Goal: Task Accomplishment & Management: Use online tool/utility

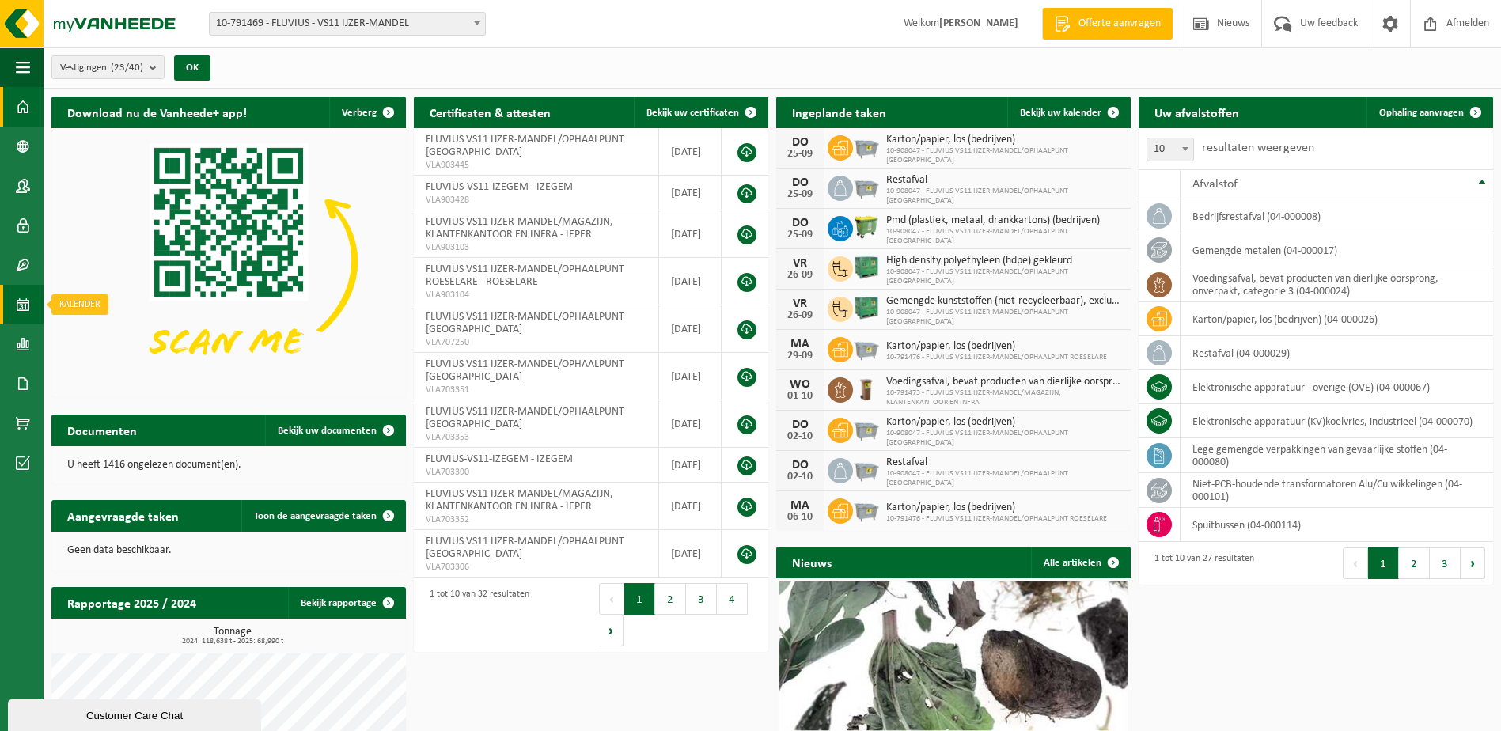
click at [22, 307] on span at bounding box center [23, 305] width 14 height 40
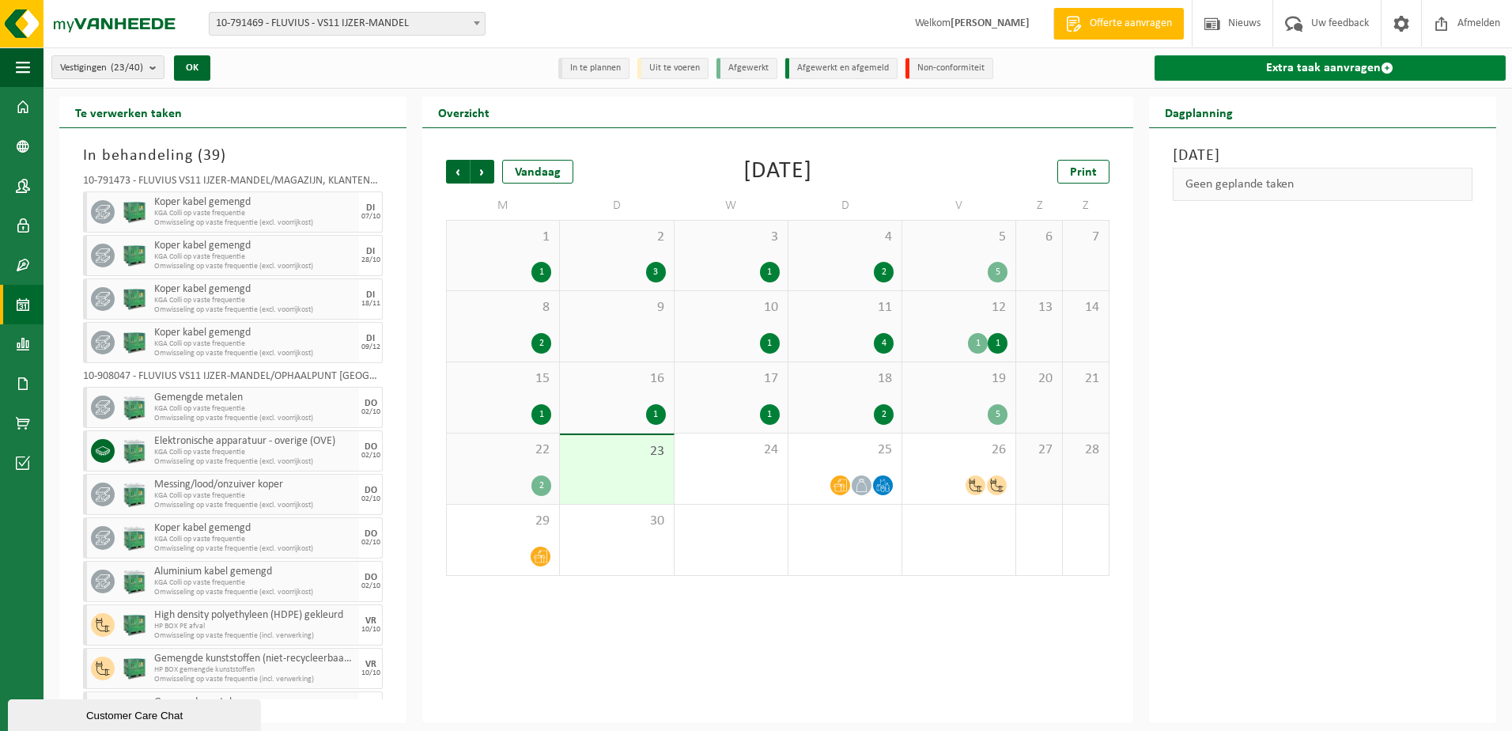
click at [1247, 63] on link "Extra taak aanvragen" at bounding box center [1330, 67] width 351 height 25
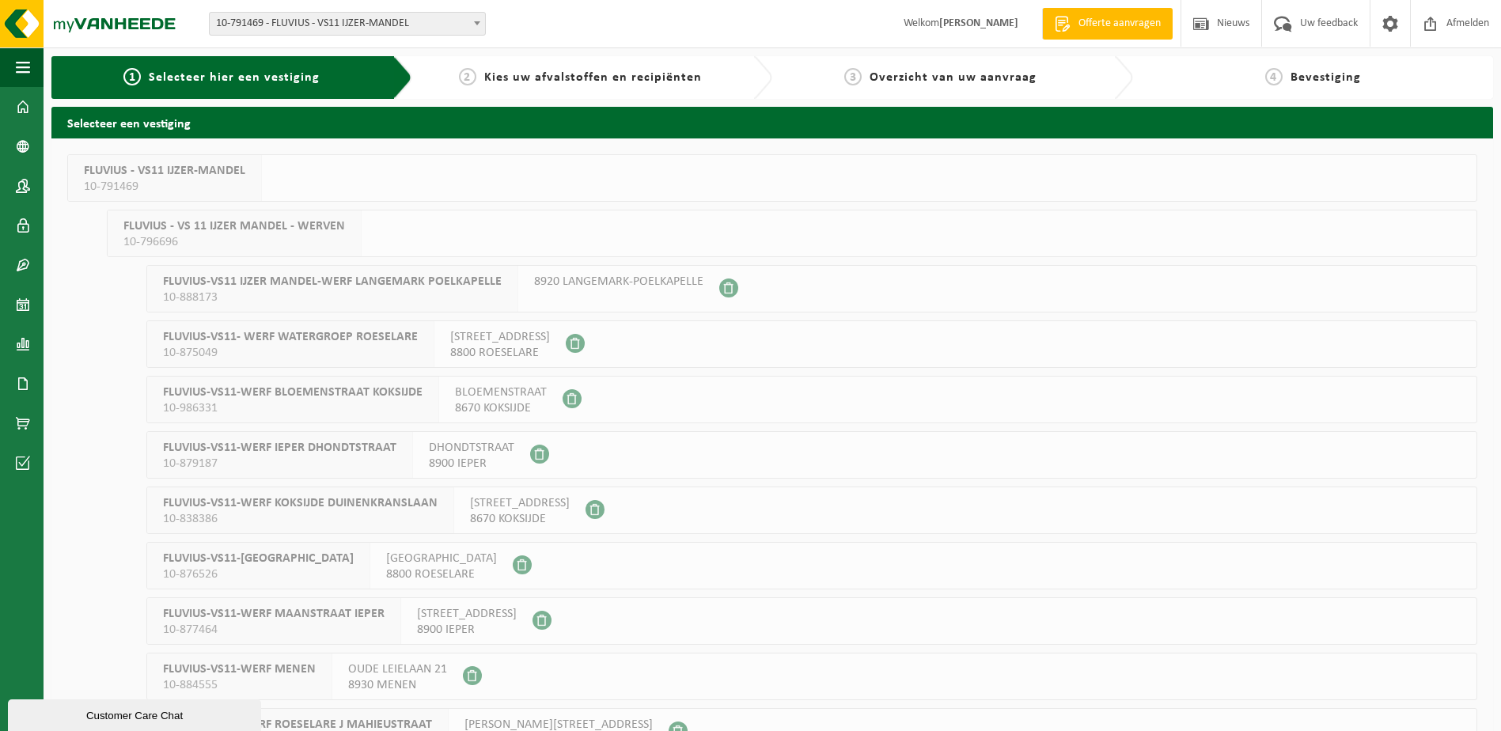
click at [226, 179] on span "10-791469" at bounding box center [164, 187] width 161 height 16
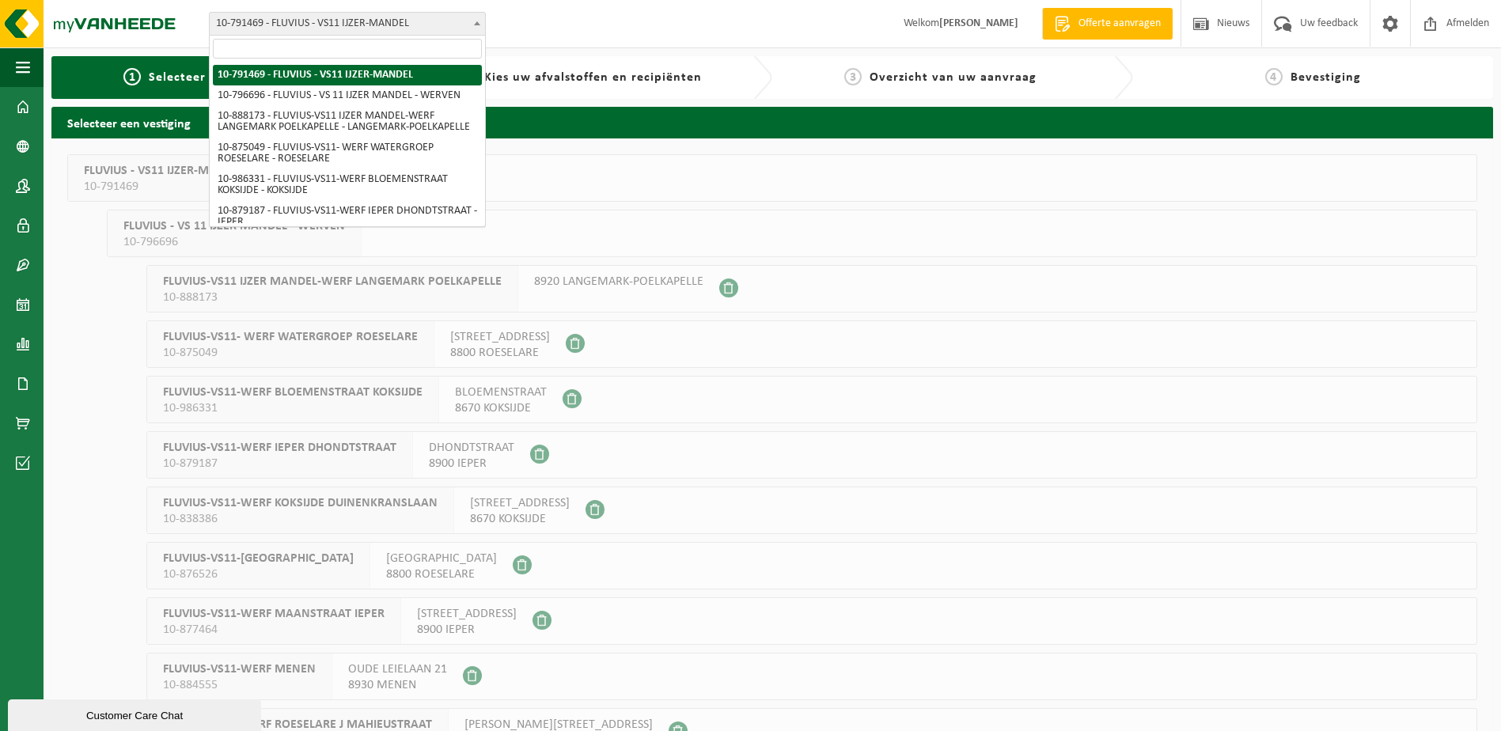
click at [479, 23] on b at bounding box center [477, 23] width 6 height 4
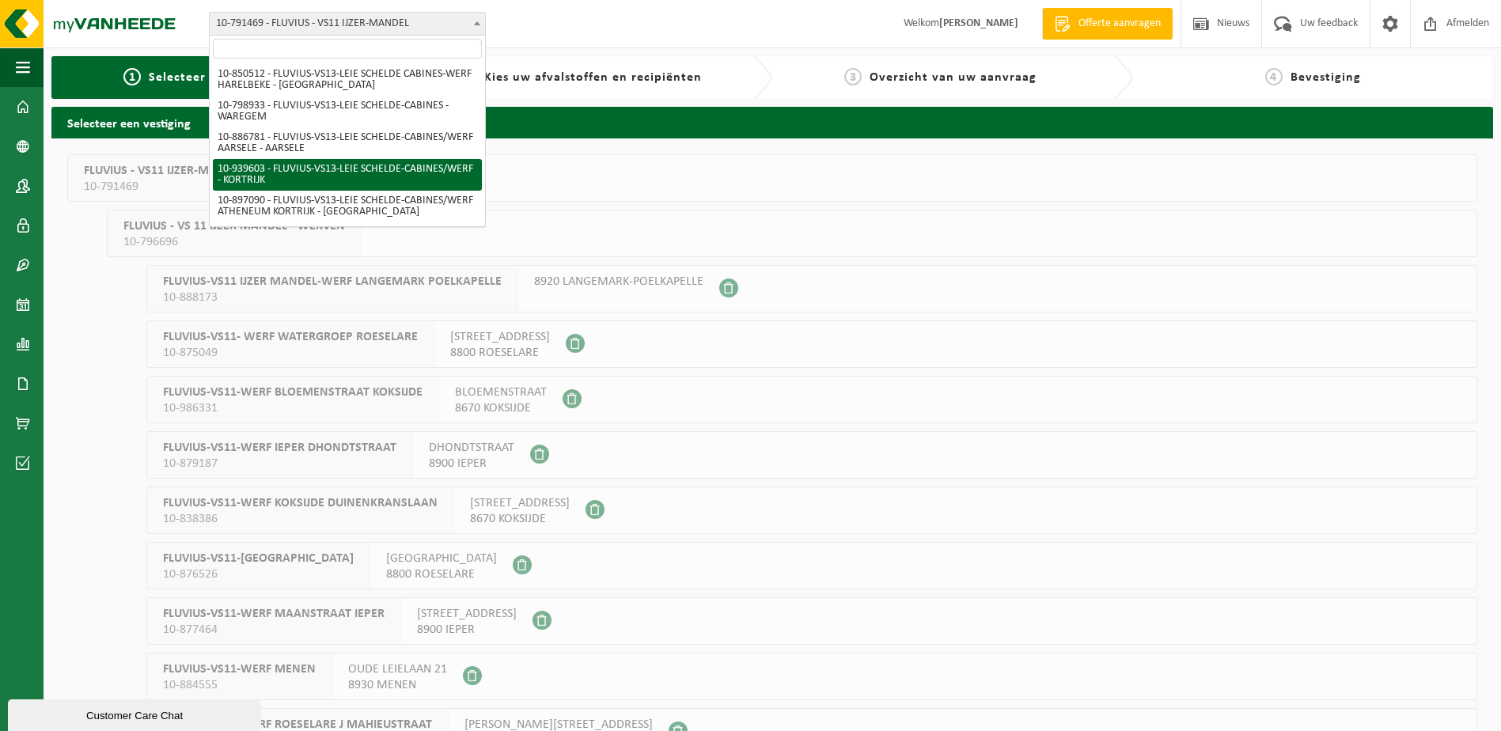
scroll to position [1014, 0]
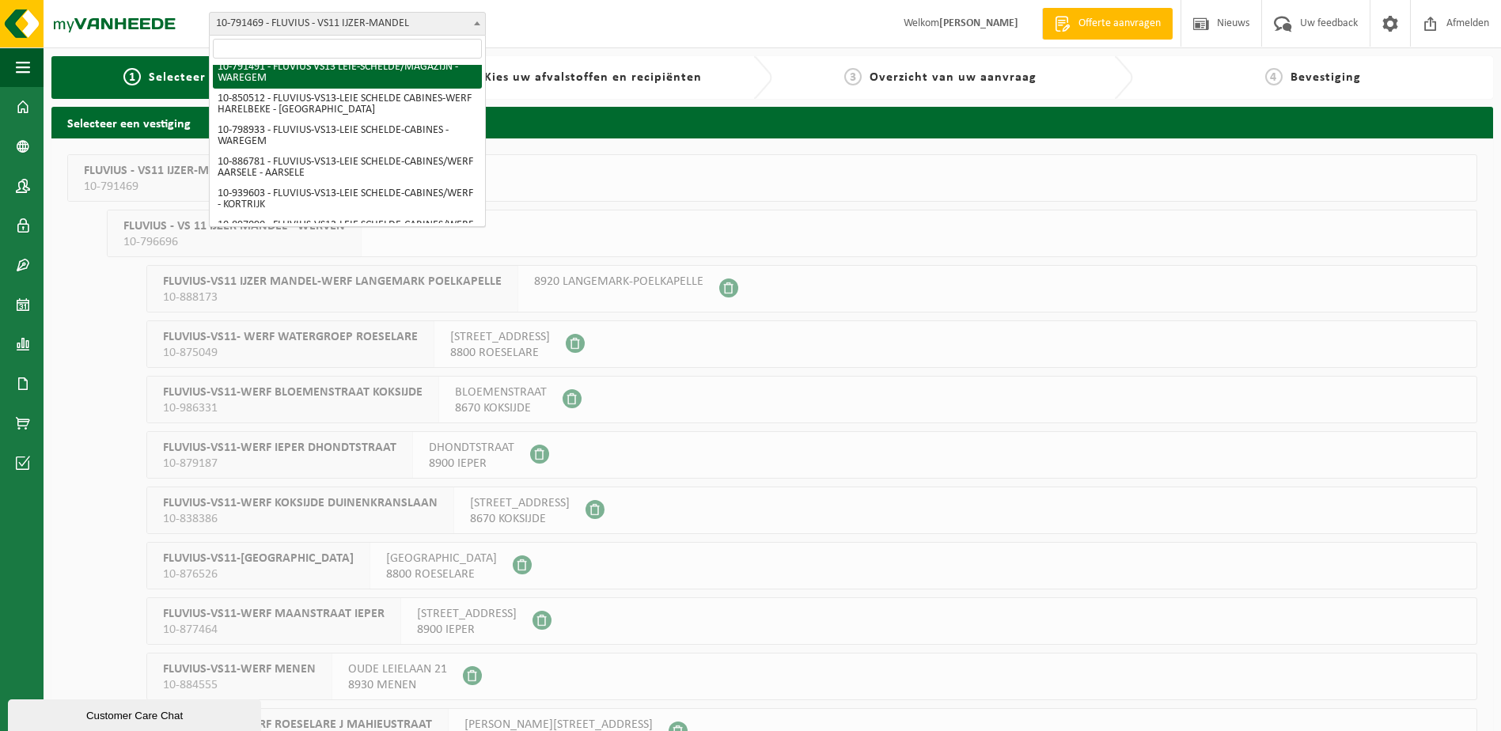
select select "30232"
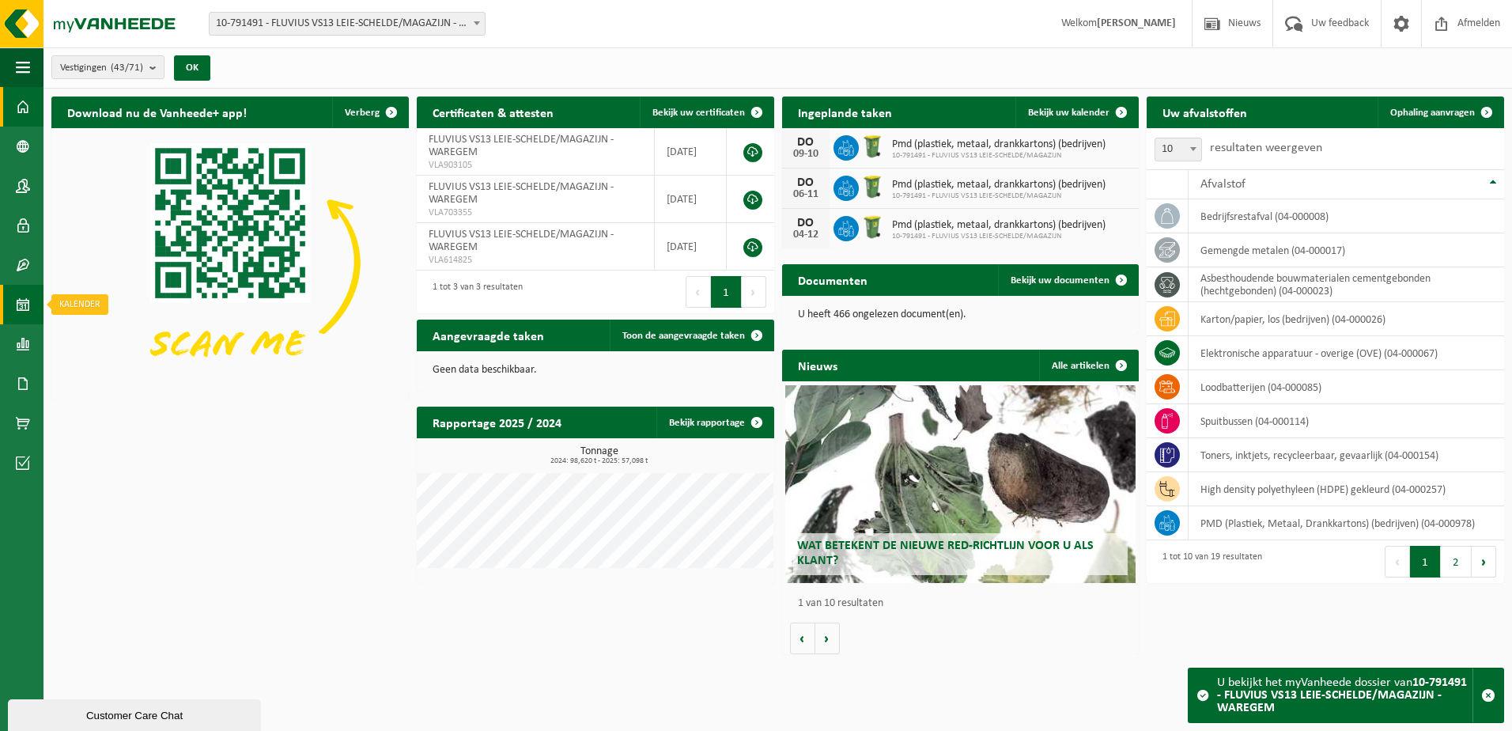
click at [27, 309] on span at bounding box center [23, 305] width 14 height 40
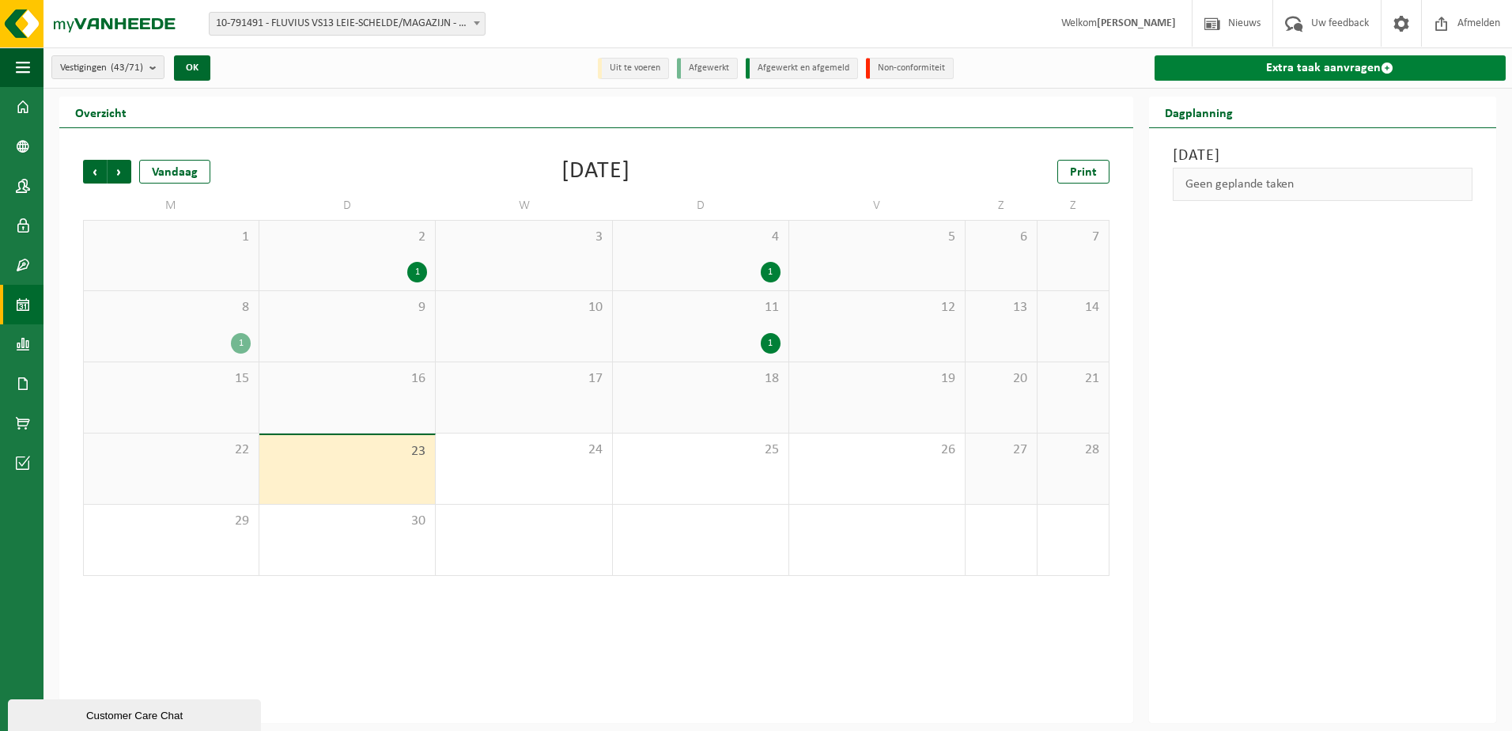
click at [1252, 70] on link "Extra taak aanvragen" at bounding box center [1330, 67] width 351 height 25
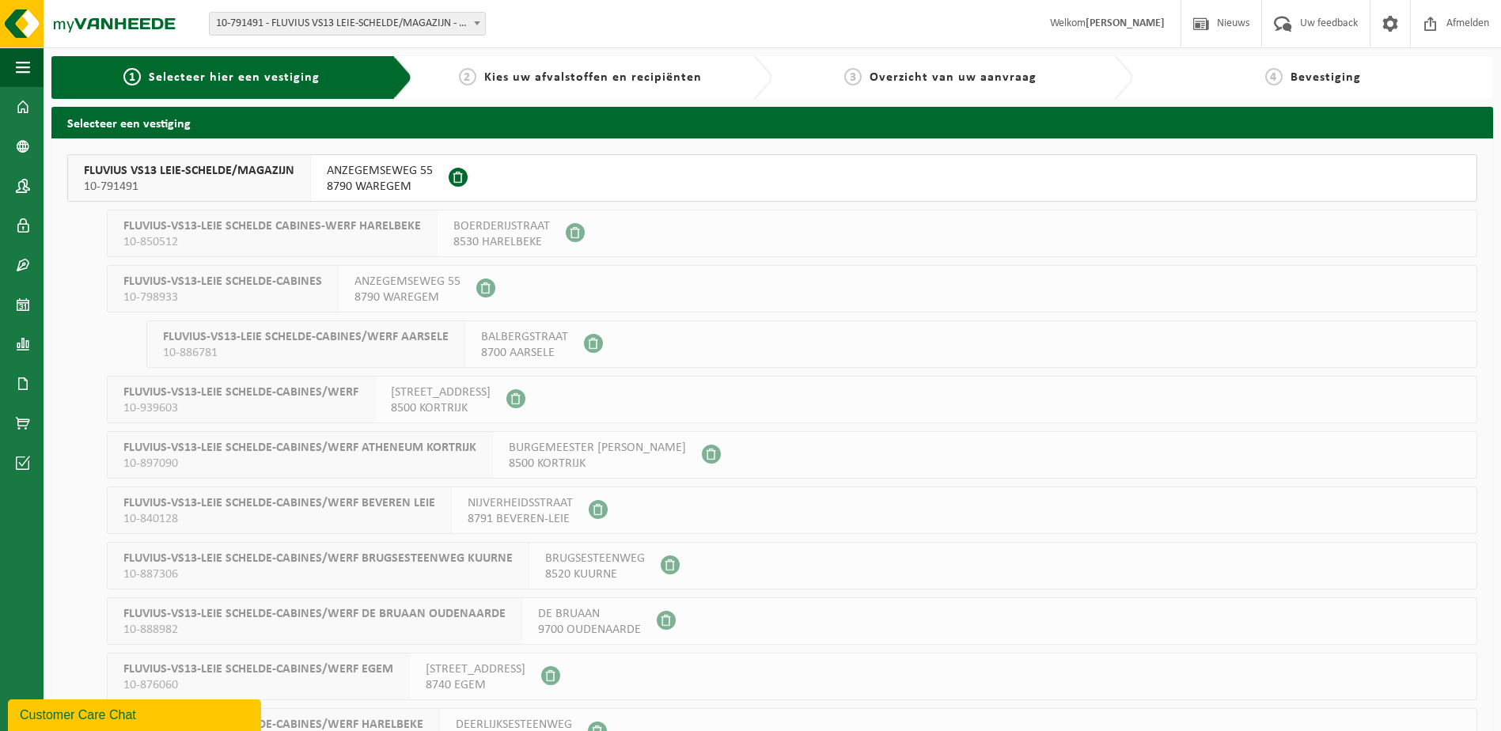
click at [287, 302] on span "10-798933" at bounding box center [222, 298] width 199 height 16
drag, startPoint x: 287, startPoint y: 302, endPoint x: 271, endPoint y: 297, distance: 17.3
click at [271, 297] on span "10-798933" at bounding box center [222, 298] width 199 height 16
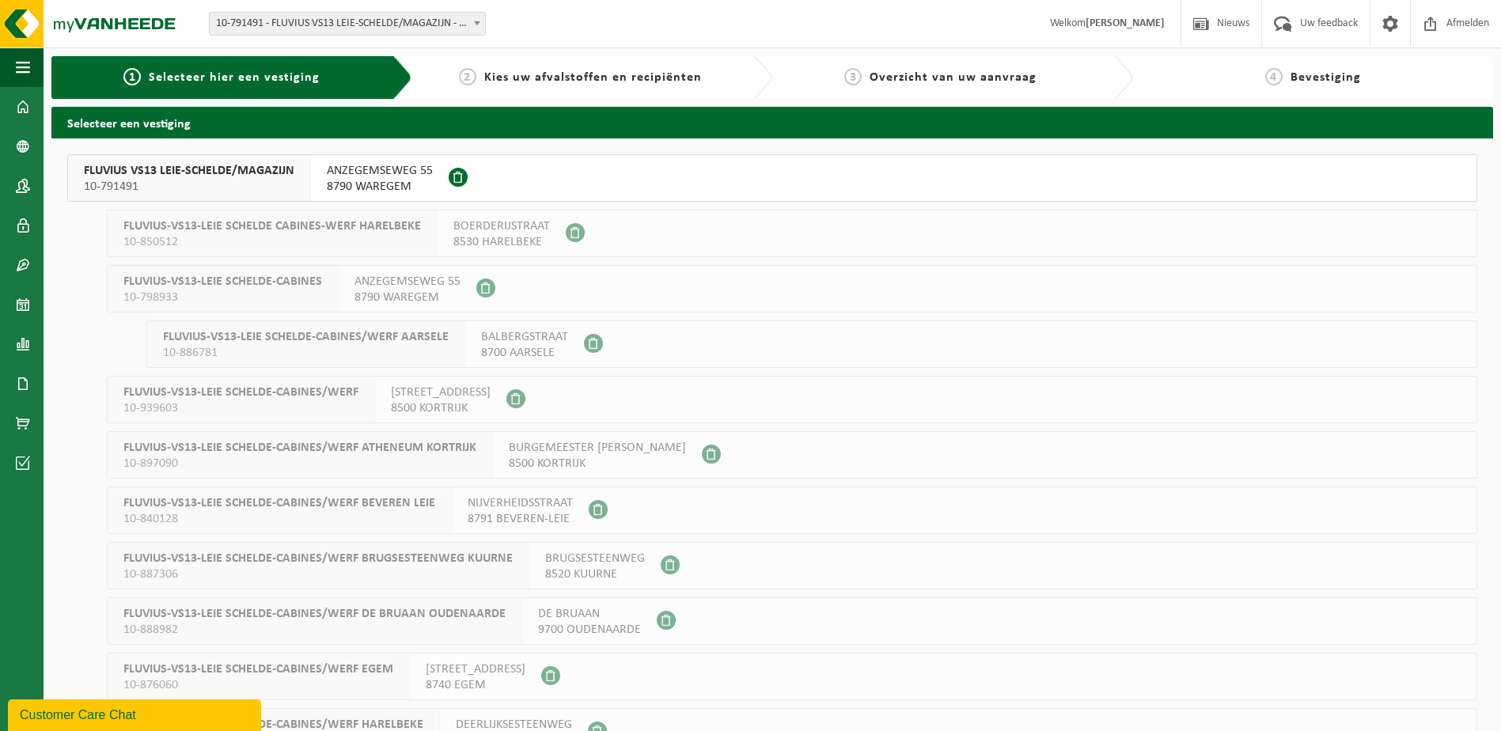
click at [251, 176] on span "FLUVIUS VS13 LEIE-SCHELDE/MAGAZIJN" at bounding box center [189, 171] width 210 height 16
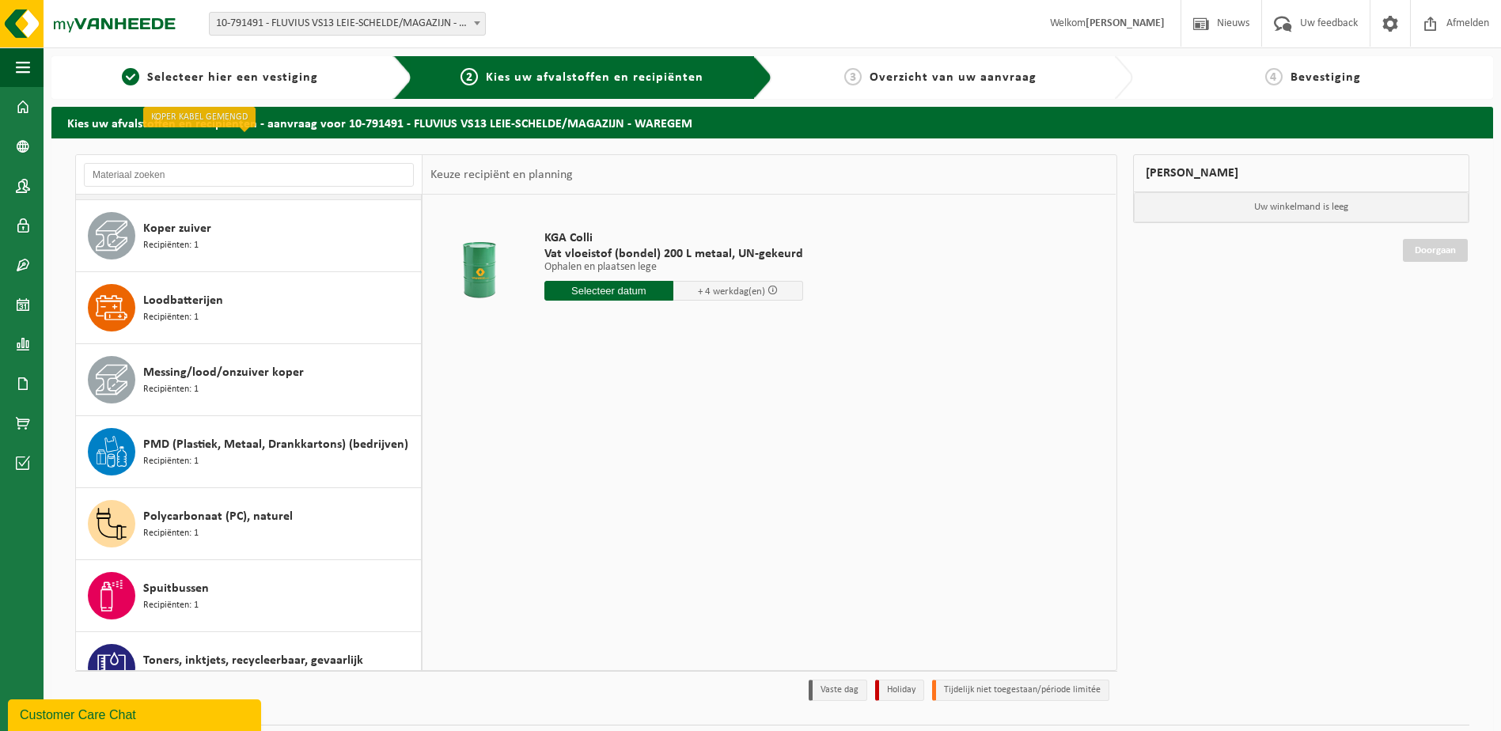
scroll to position [791, 0]
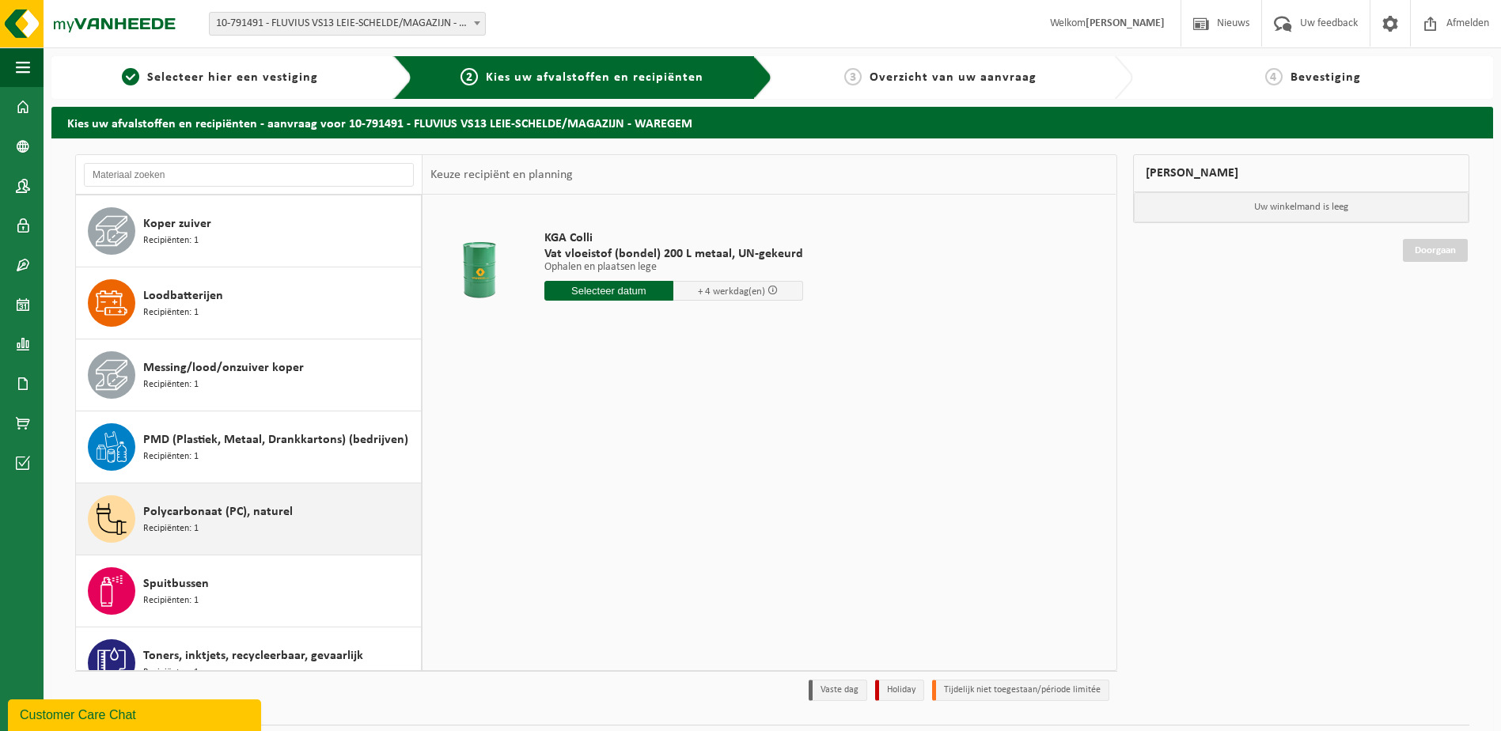
click at [304, 509] on div "Polycarbonaat (PC), naturel Recipiënten: 1" at bounding box center [280, 518] width 274 height 47
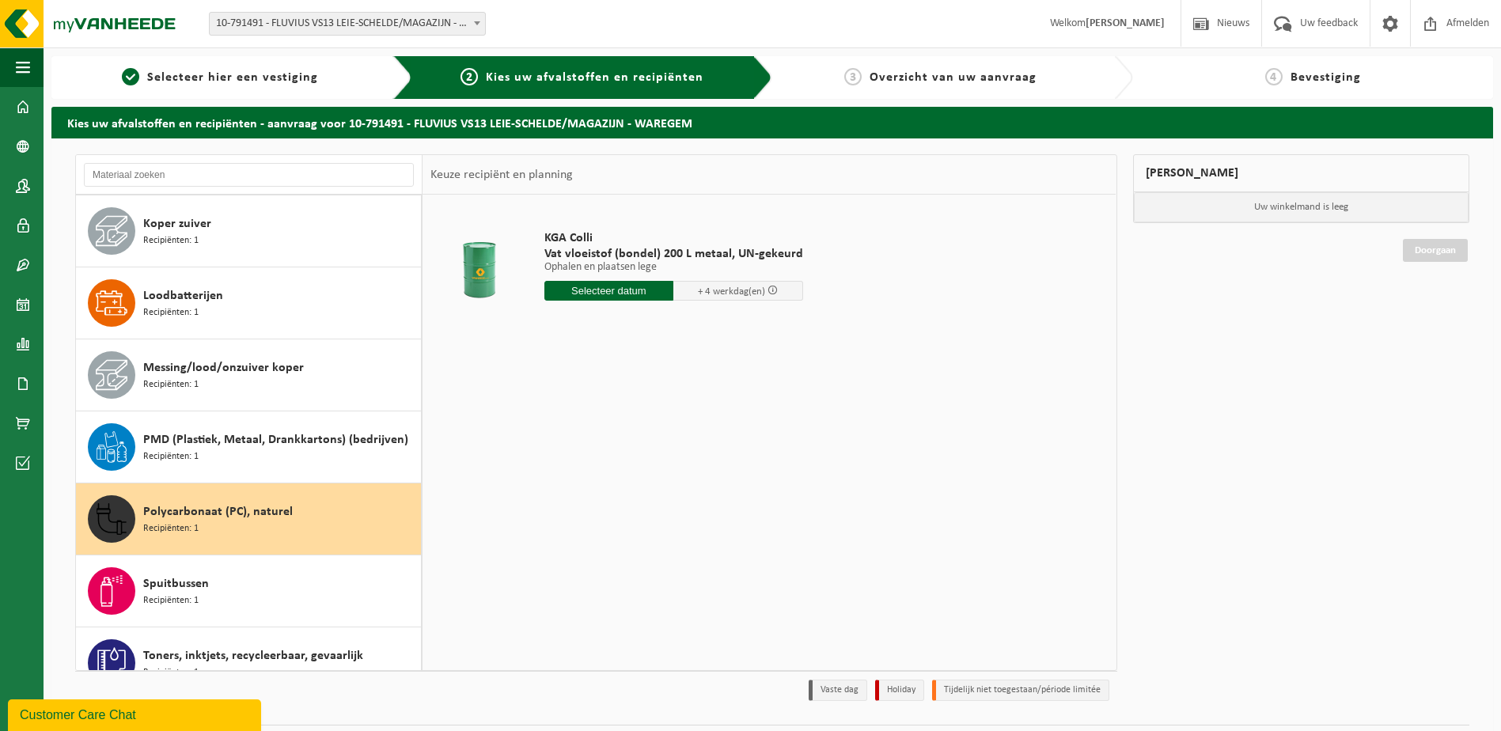
scroll to position [891, 0]
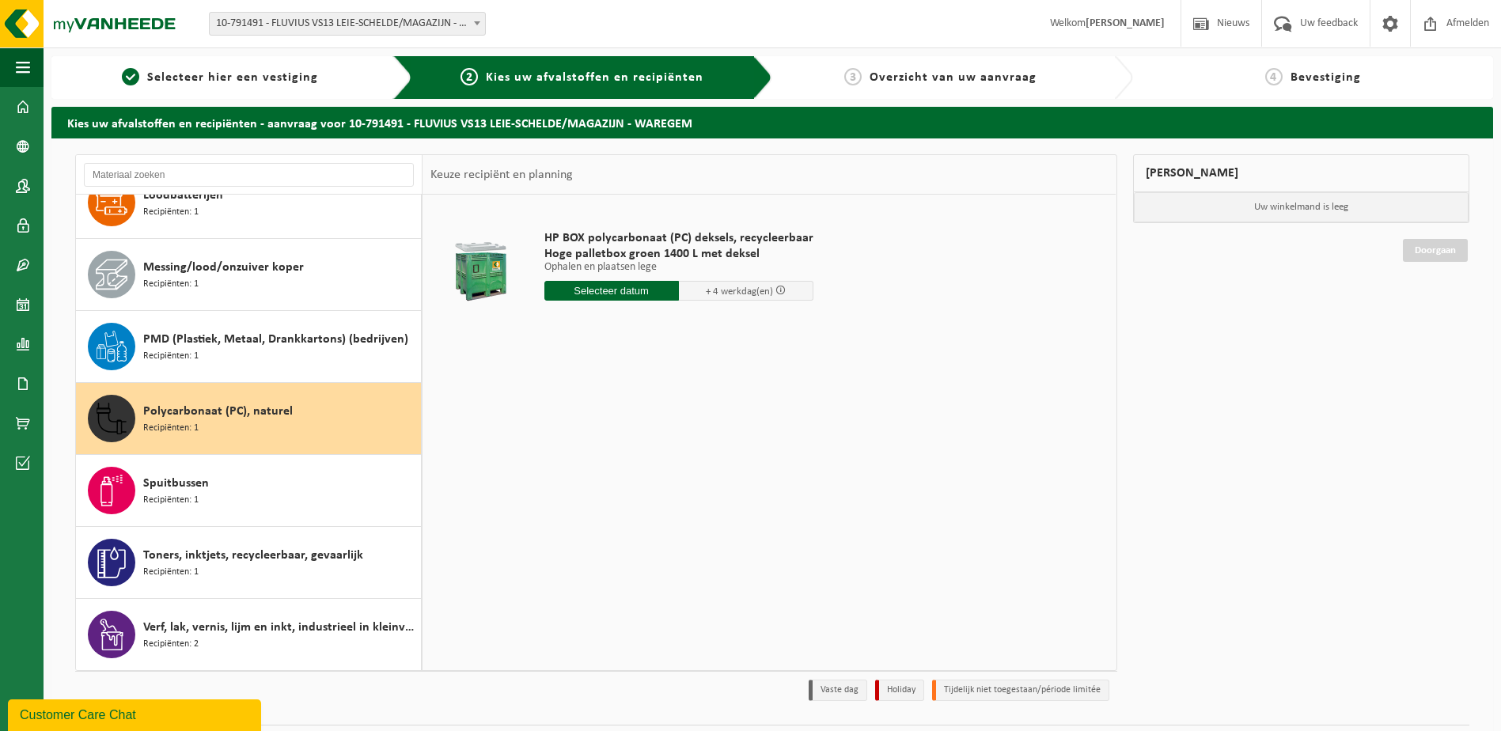
click at [607, 289] on input "text" at bounding box center [611, 291] width 134 height 20
click at [618, 452] on div "24" at bounding box center [614, 456] width 28 height 25
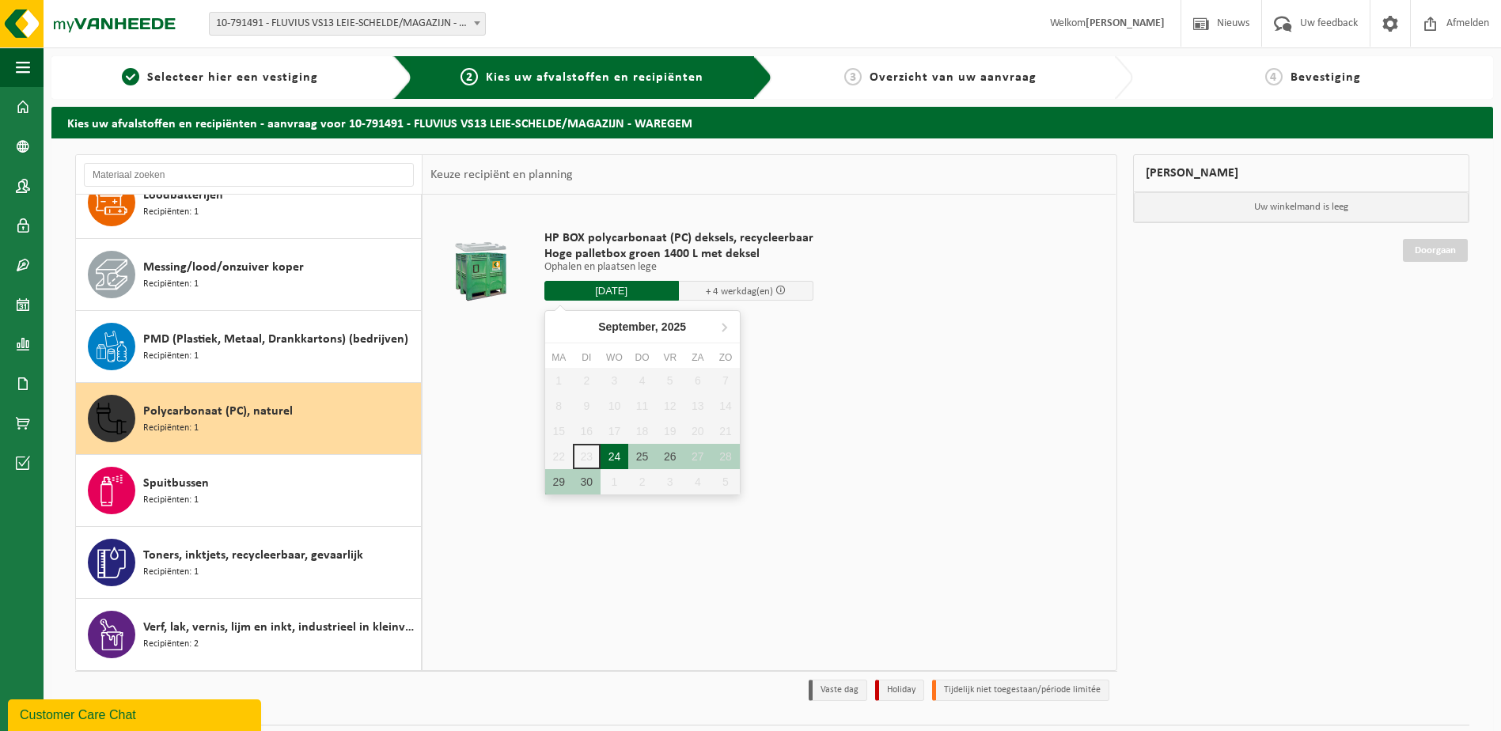
type input "Van 2025-09-24"
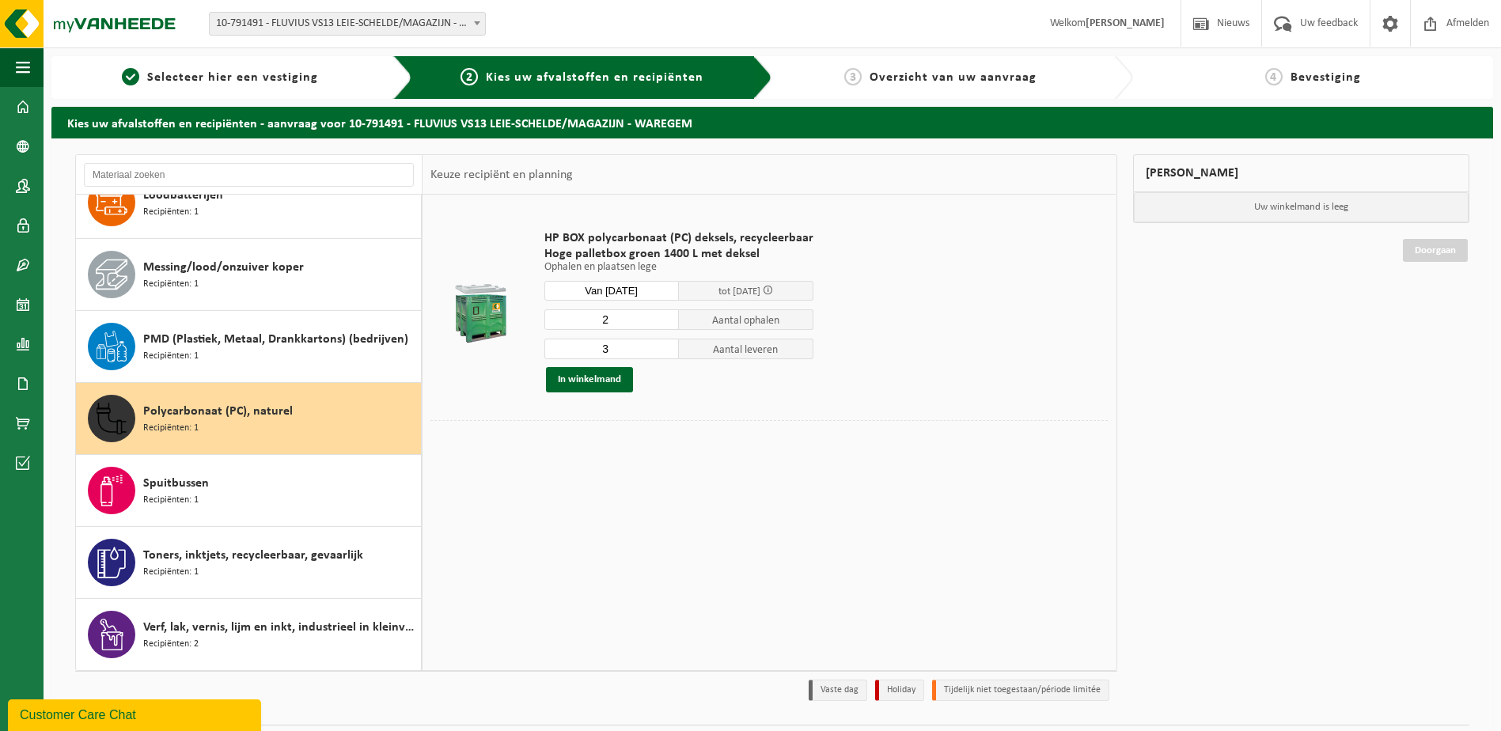
type input "2"
click at [665, 324] on input "2" at bounding box center [611, 319] width 134 height 21
type input "2"
click at [665, 352] on input "2" at bounding box center [611, 349] width 134 height 21
click at [600, 381] on button "In winkelmand" at bounding box center [589, 379] width 87 height 25
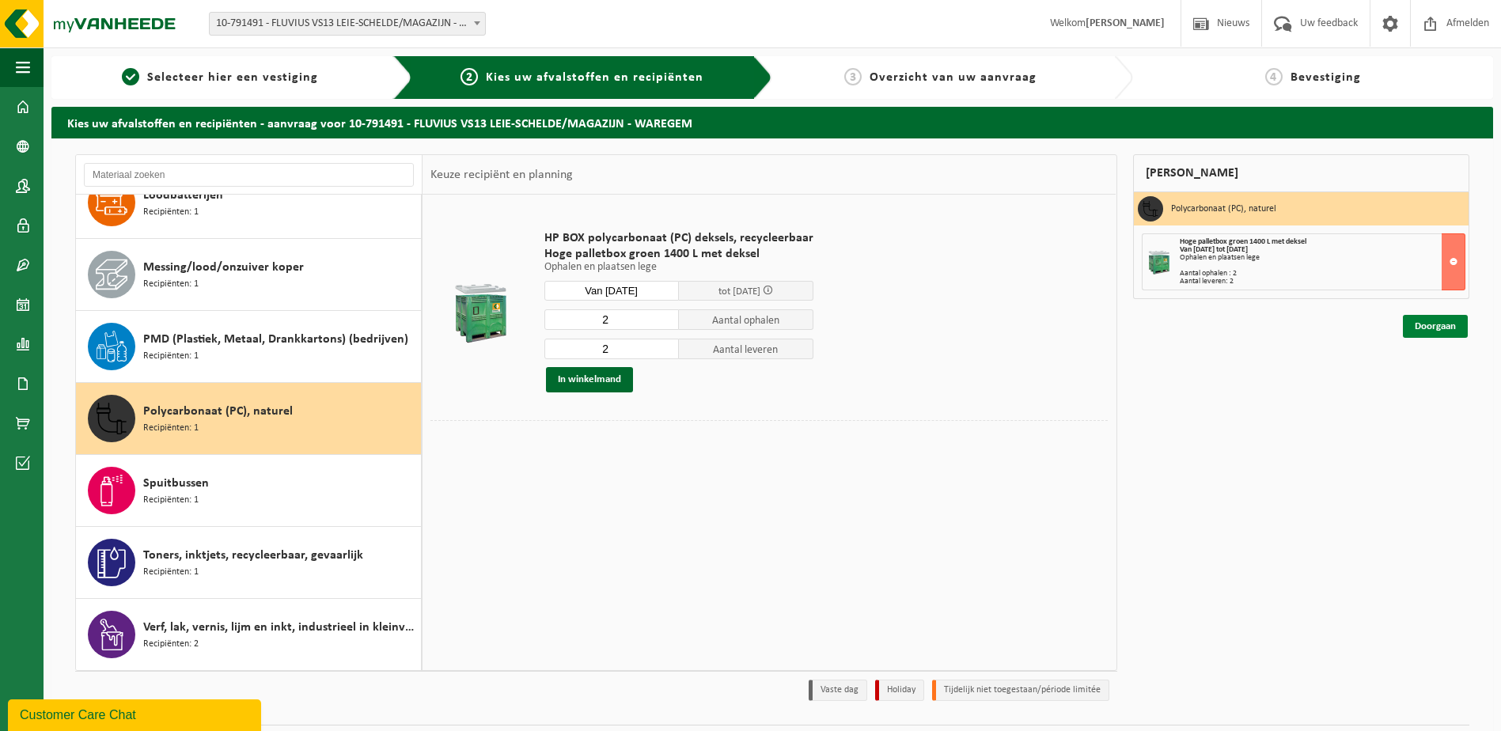
click at [1432, 327] on link "Doorgaan" at bounding box center [1434, 326] width 65 height 23
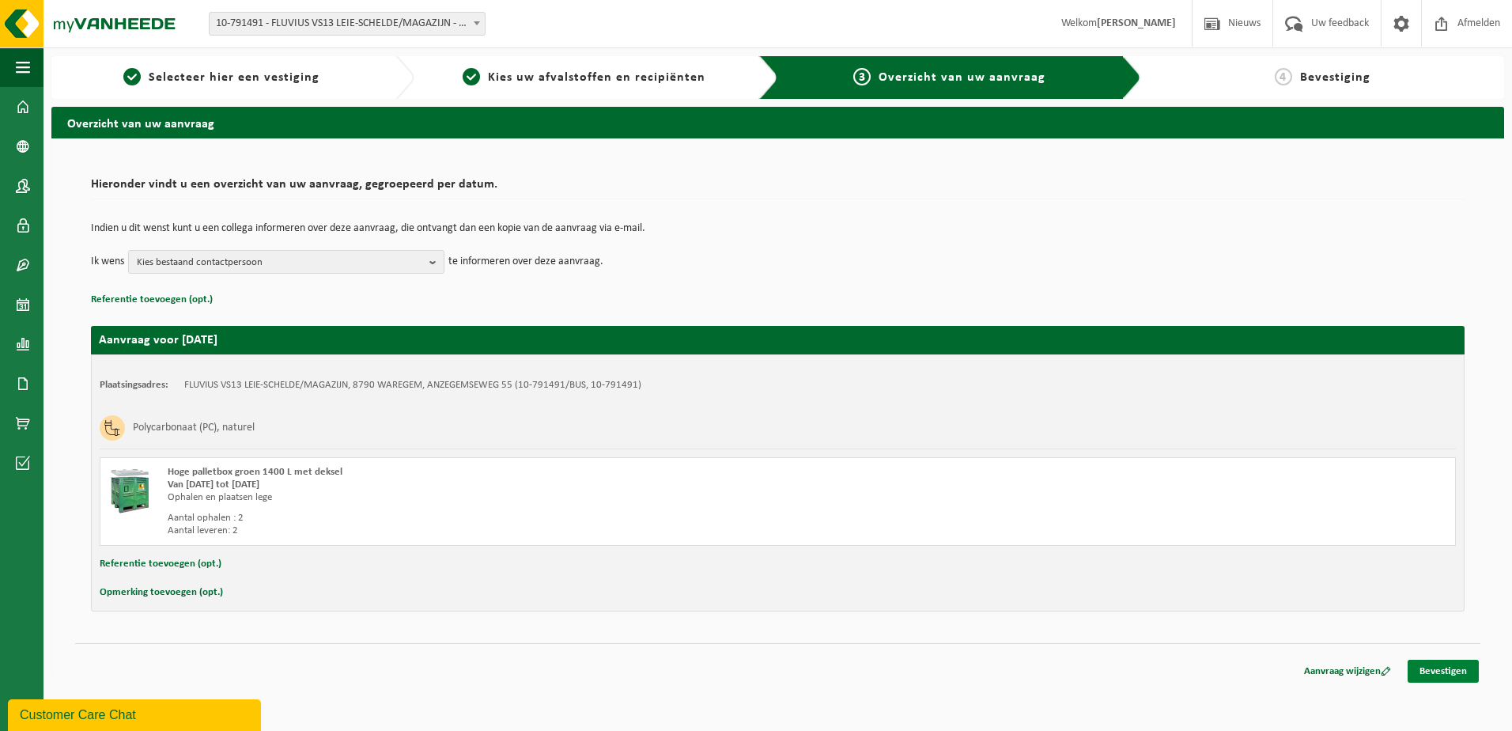
click at [1444, 672] on link "Bevestigen" at bounding box center [1443, 671] width 71 height 23
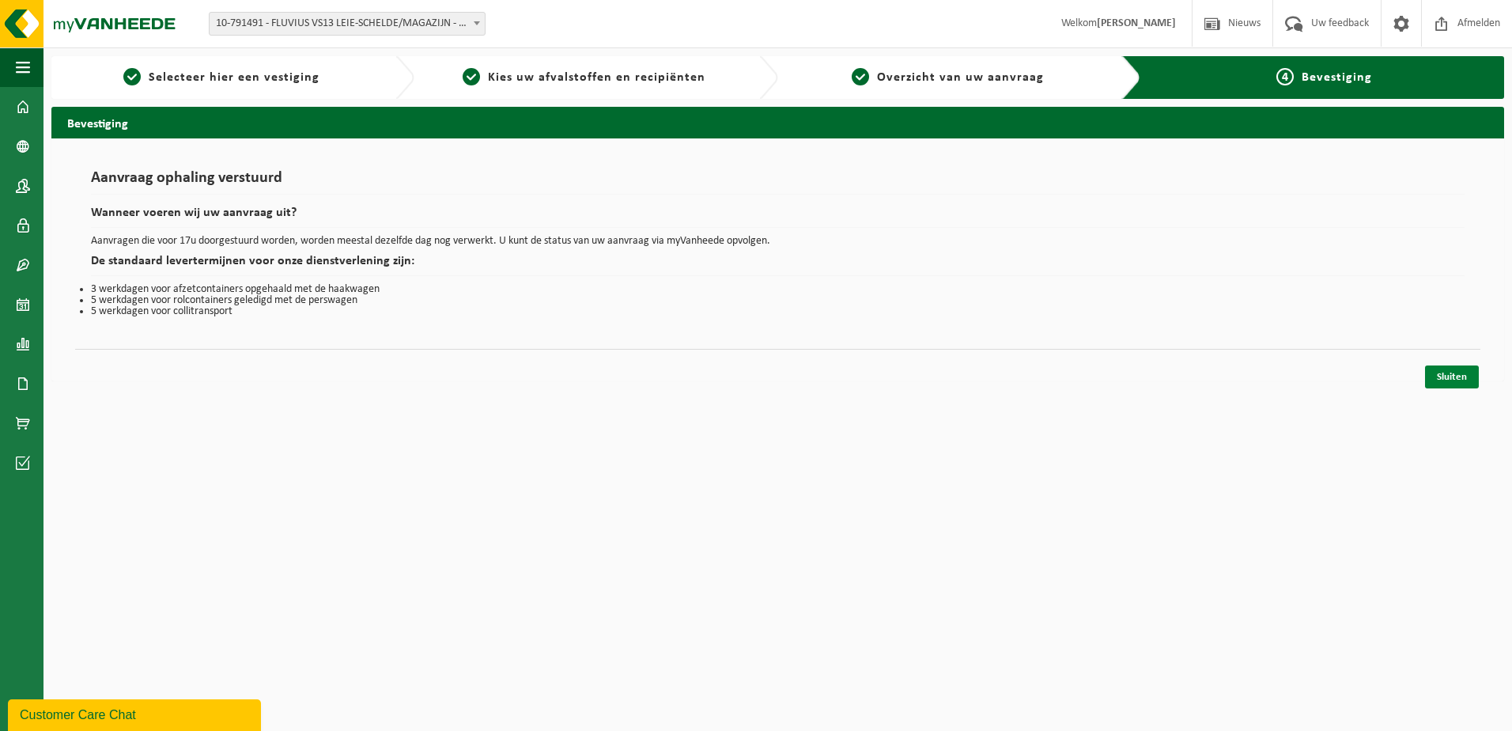
click at [1449, 380] on link "Sluiten" at bounding box center [1452, 376] width 54 height 23
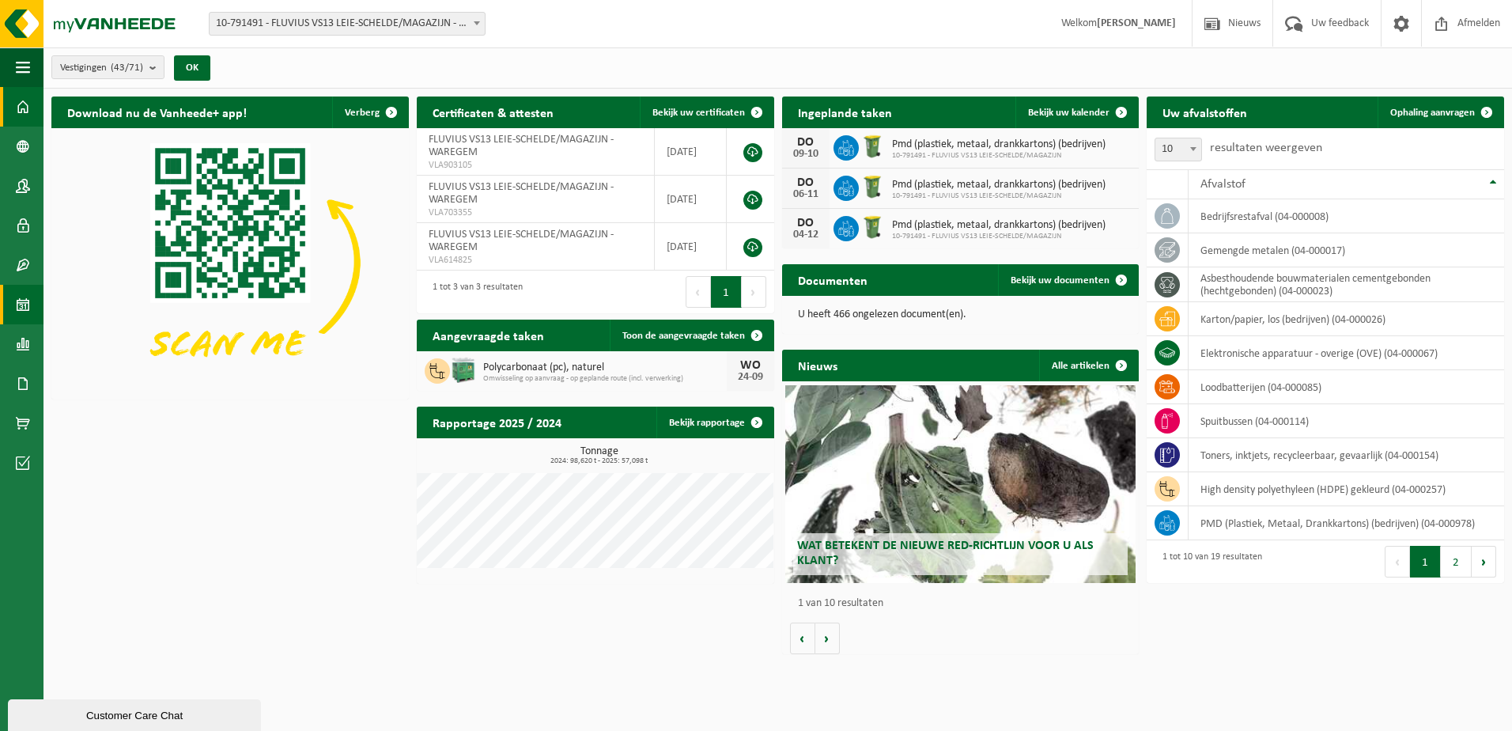
click at [21, 310] on span at bounding box center [23, 305] width 14 height 40
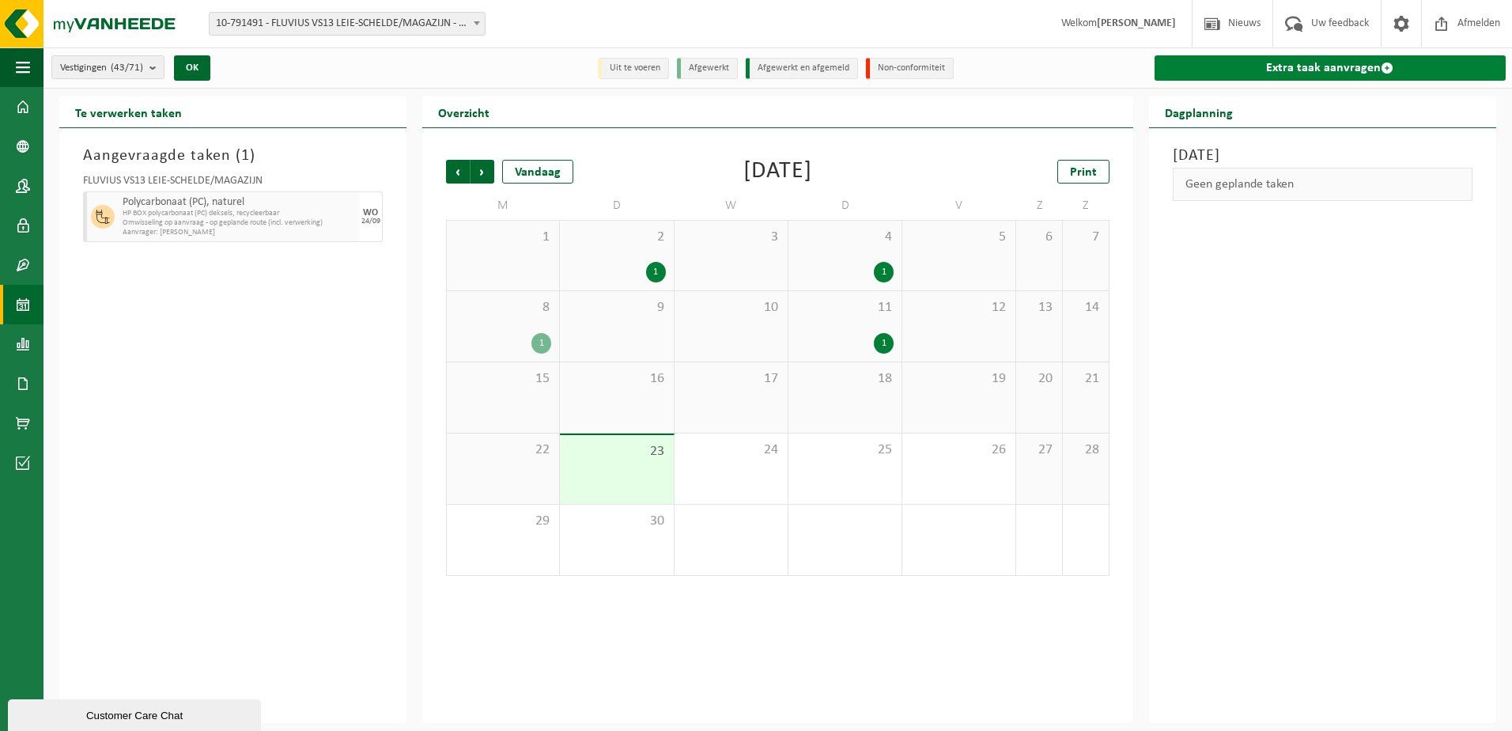
click at [1319, 70] on link "Extra taak aanvragen" at bounding box center [1330, 67] width 351 height 25
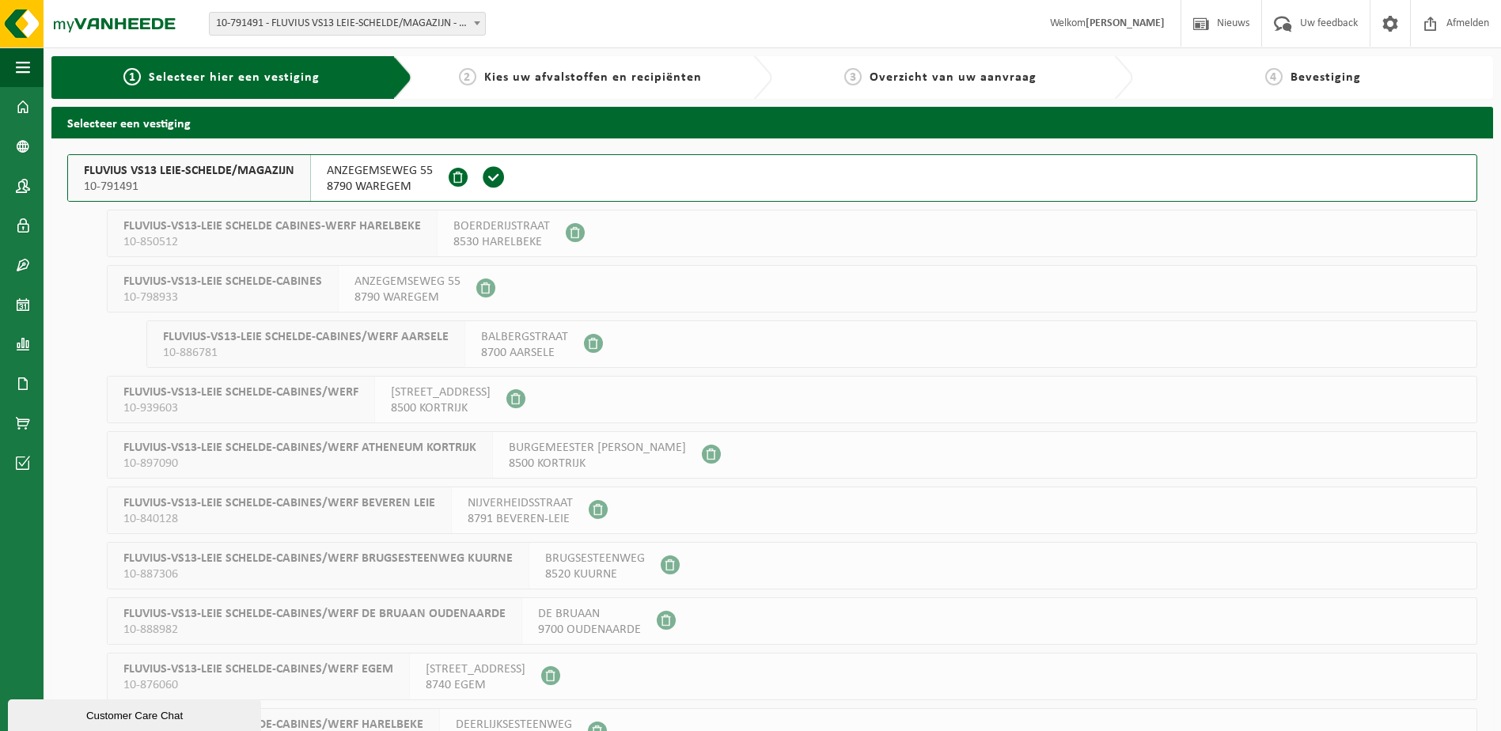
click at [264, 176] on span "FLUVIUS VS13 LEIE-SCHELDE/MAGAZIJN" at bounding box center [189, 171] width 210 height 16
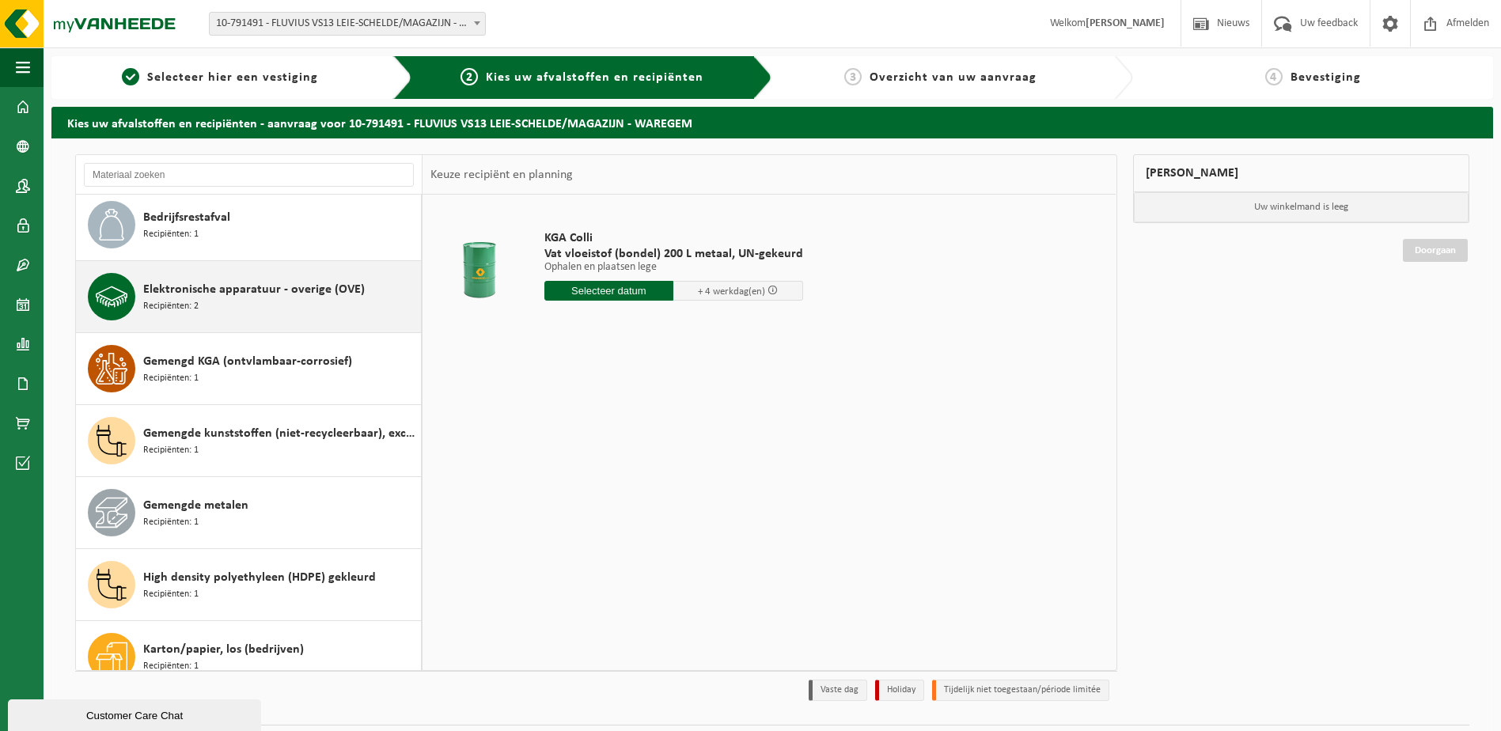
scroll to position [237, 0]
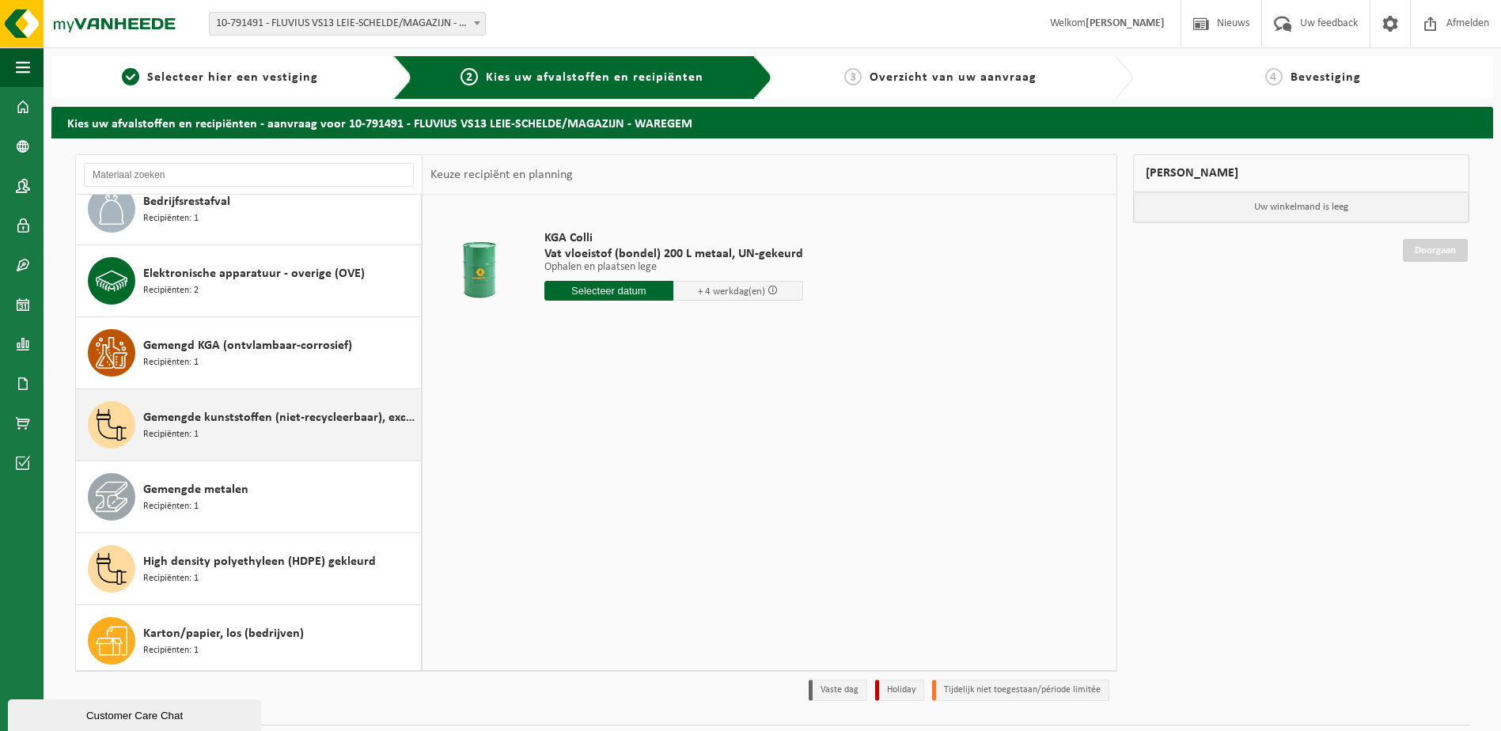
click at [303, 420] on span "Gemengde kunststoffen (niet-recycleerbaar), exclusief PVC" at bounding box center [280, 417] width 274 height 19
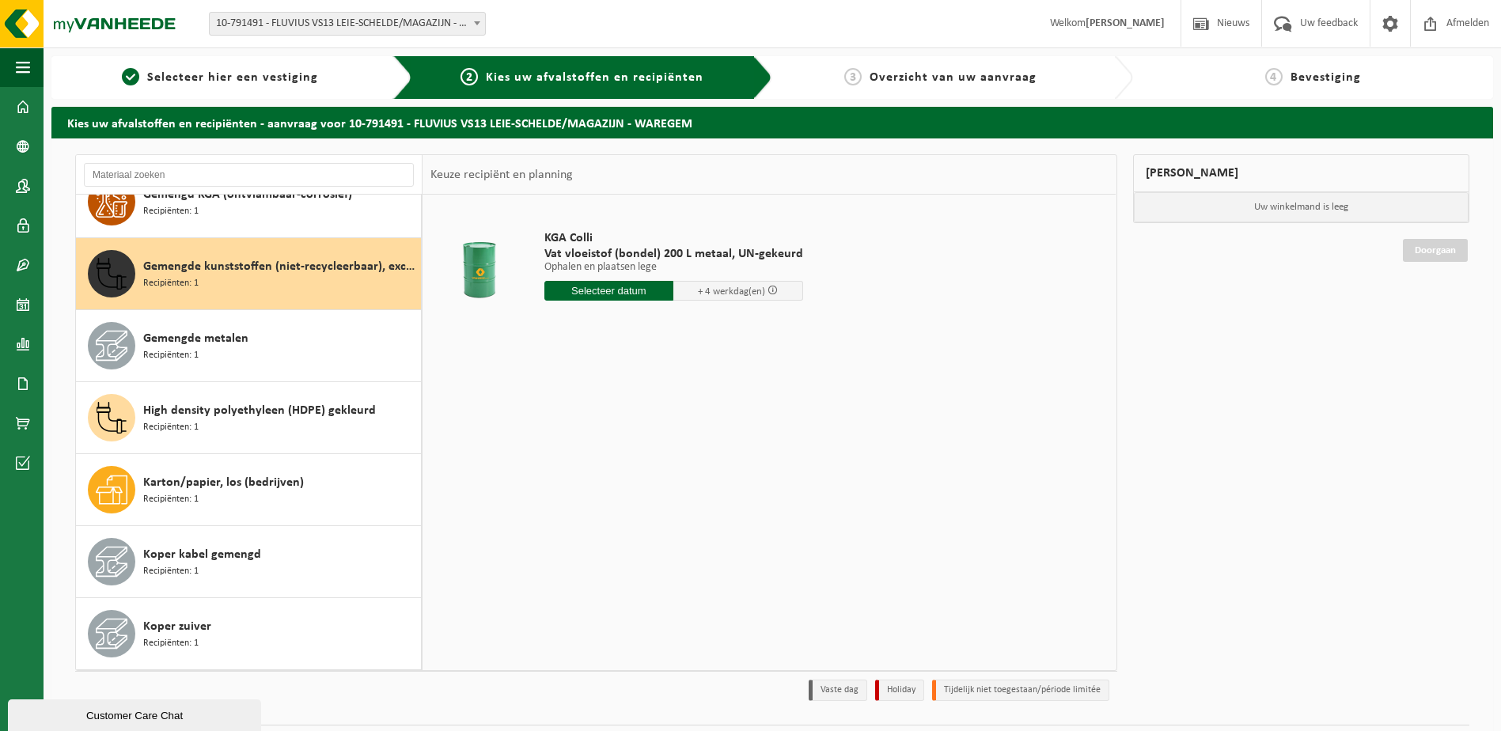
scroll to position [432, 0]
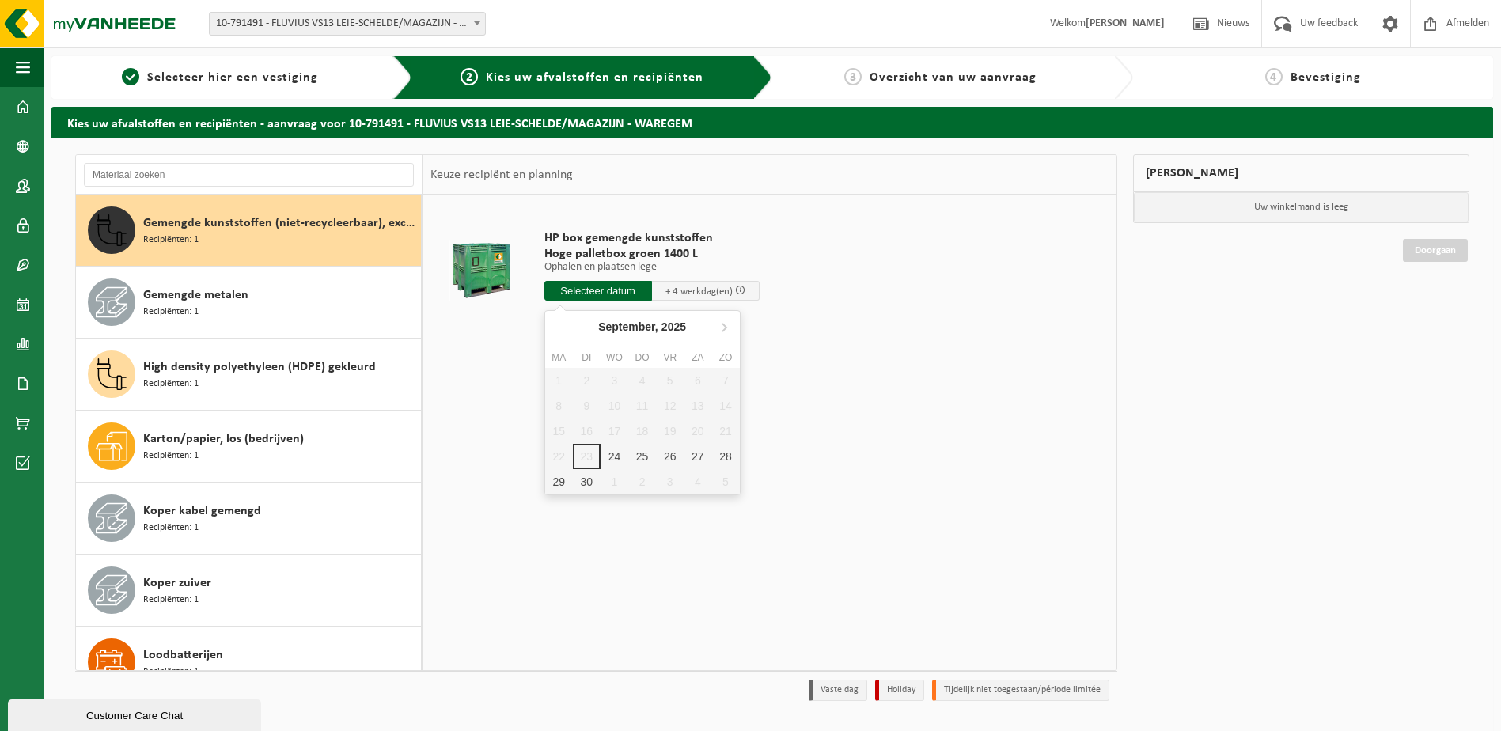
click at [590, 289] on input "text" at bounding box center [598, 291] width 108 height 20
click at [618, 458] on div "24" at bounding box center [614, 456] width 28 height 25
type input "Van [DATE]"
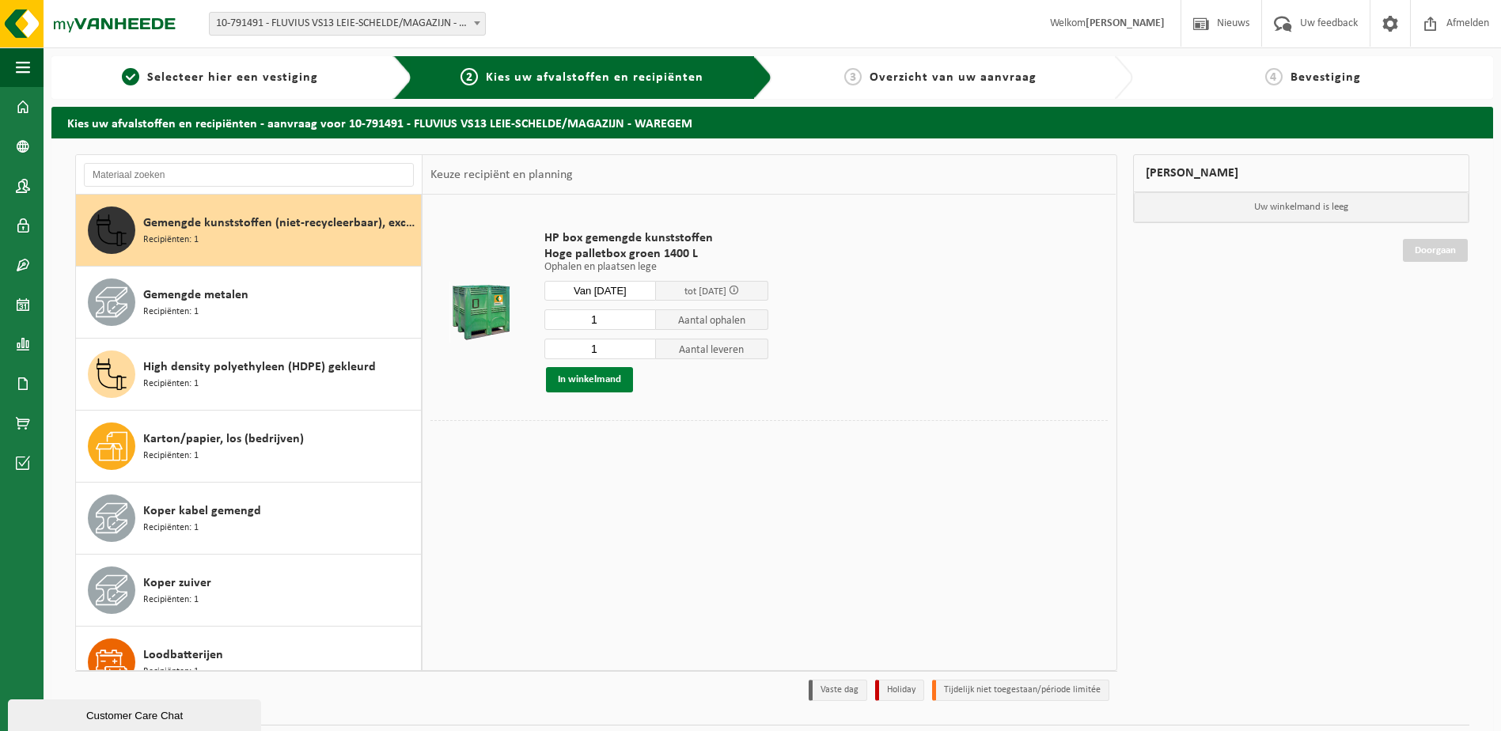
click at [604, 378] on button "In winkelmand" at bounding box center [589, 379] width 87 height 25
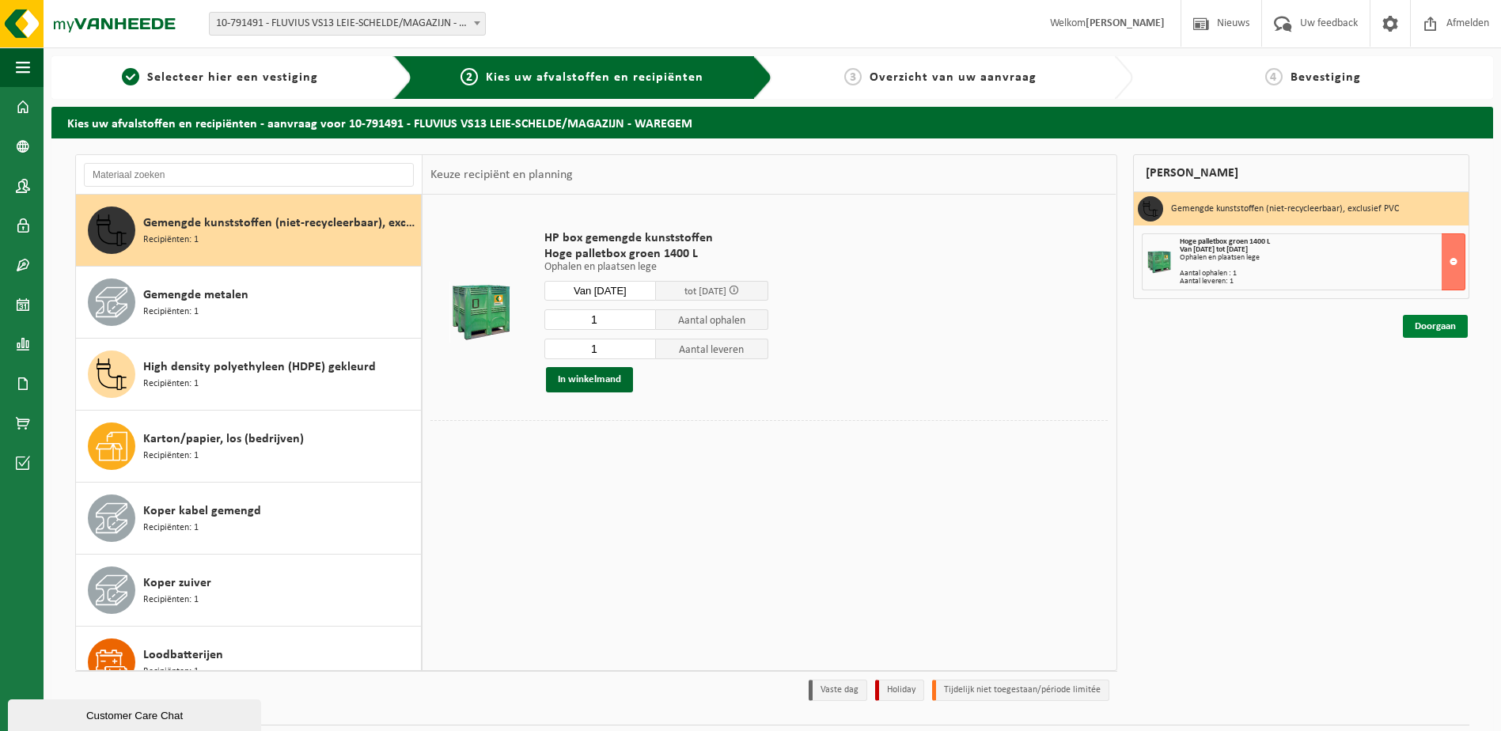
click at [1433, 325] on link "Doorgaan" at bounding box center [1434, 326] width 65 height 23
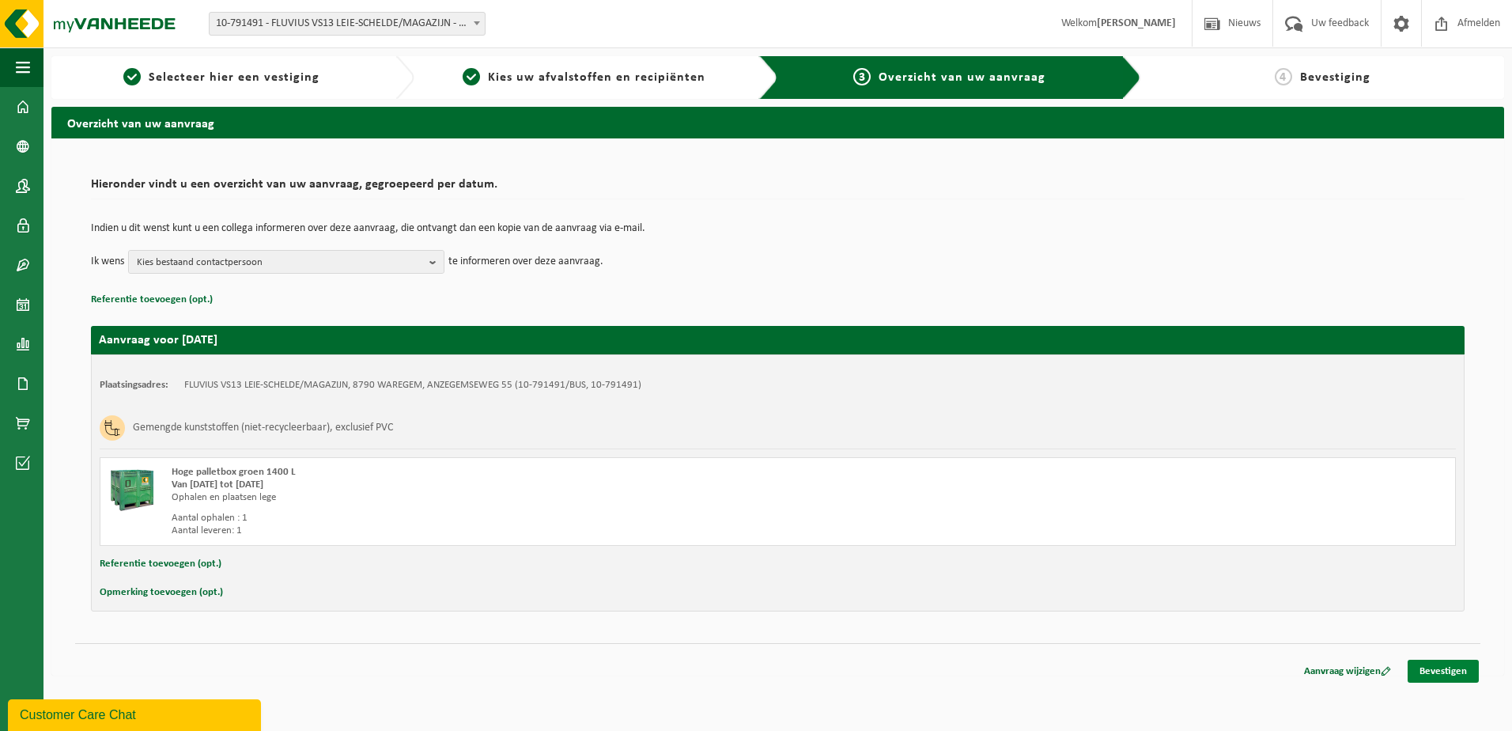
click at [1451, 670] on link "Bevestigen" at bounding box center [1443, 671] width 71 height 23
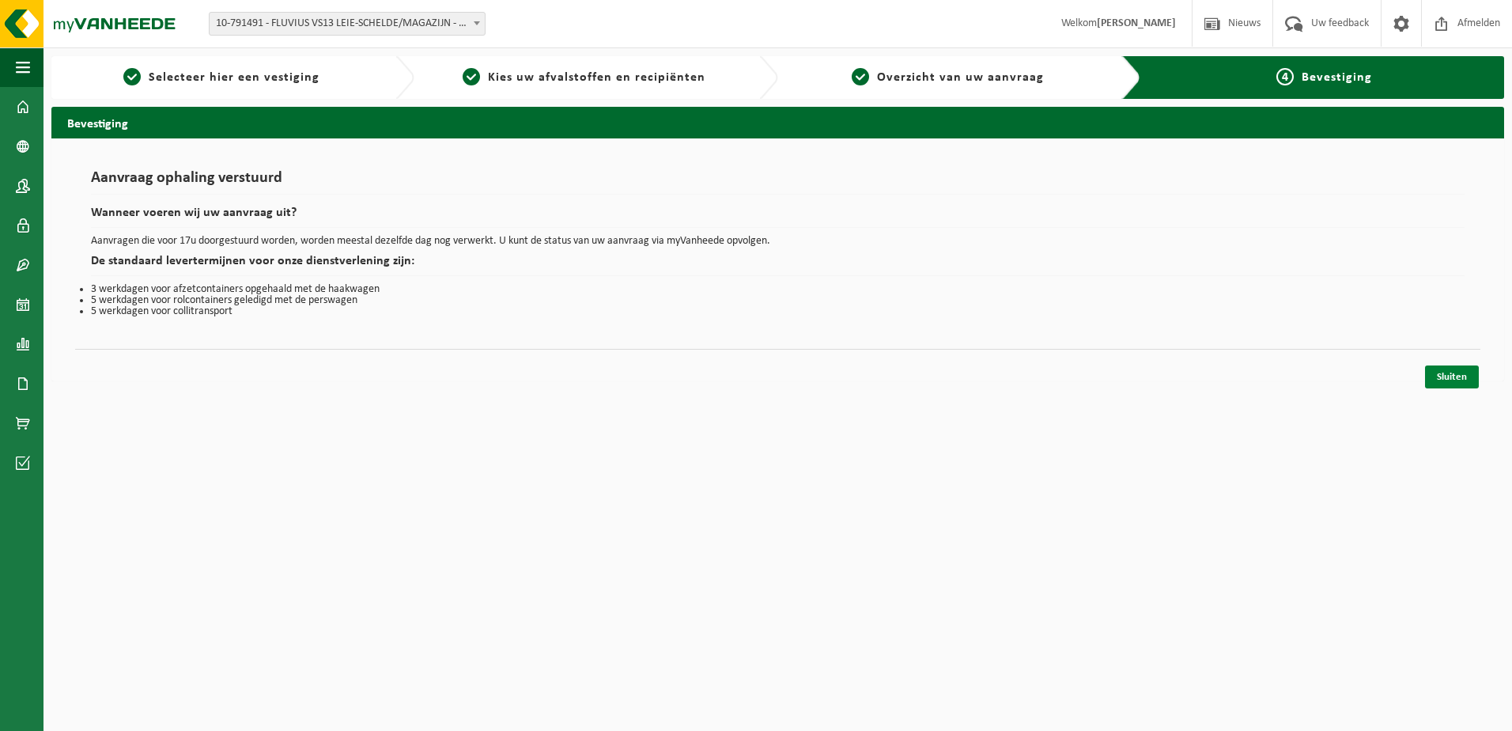
click at [1459, 376] on link "Sluiten" at bounding box center [1452, 376] width 54 height 23
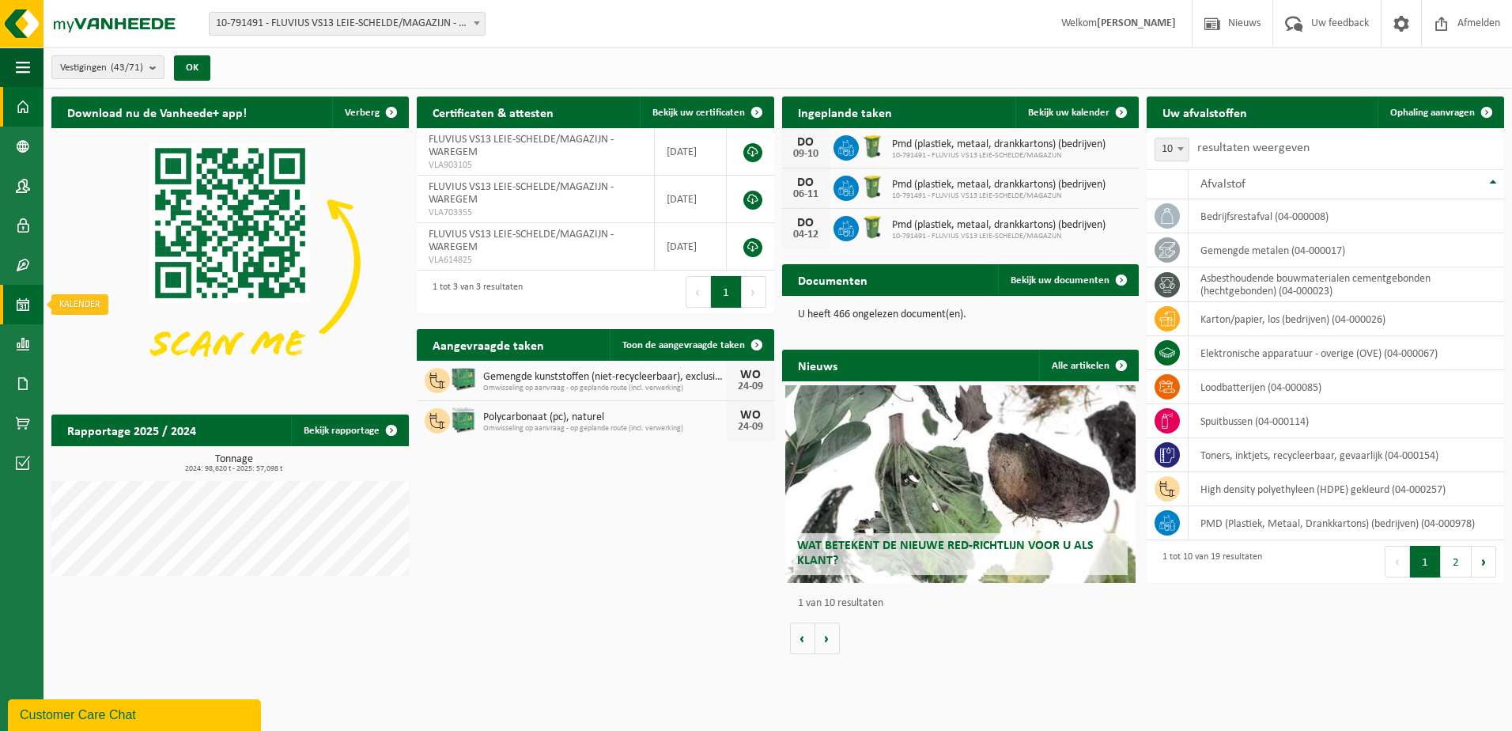
click at [20, 306] on span at bounding box center [23, 305] width 14 height 40
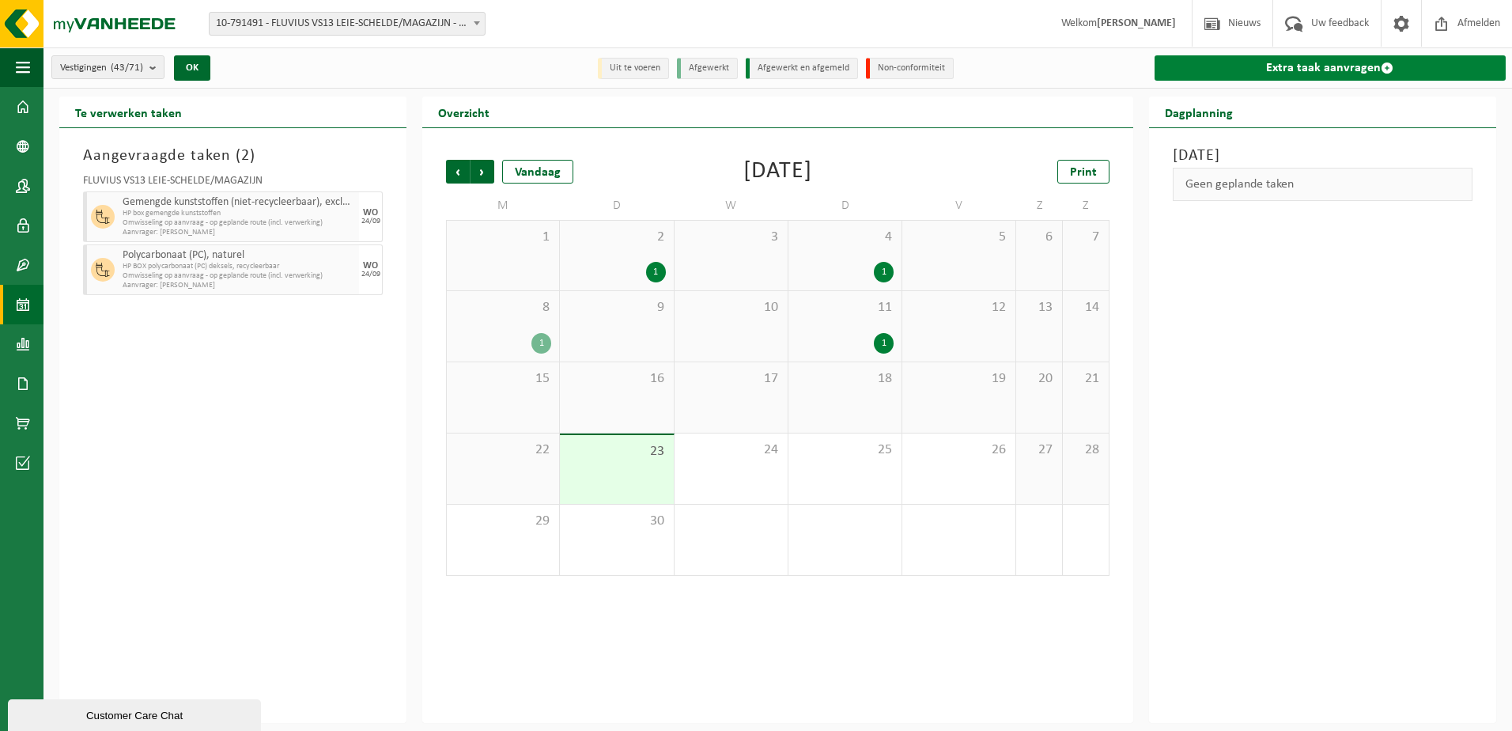
click at [1330, 66] on link "Extra taak aanvragen" at bounding box center [1330, 67] width 351 height 25
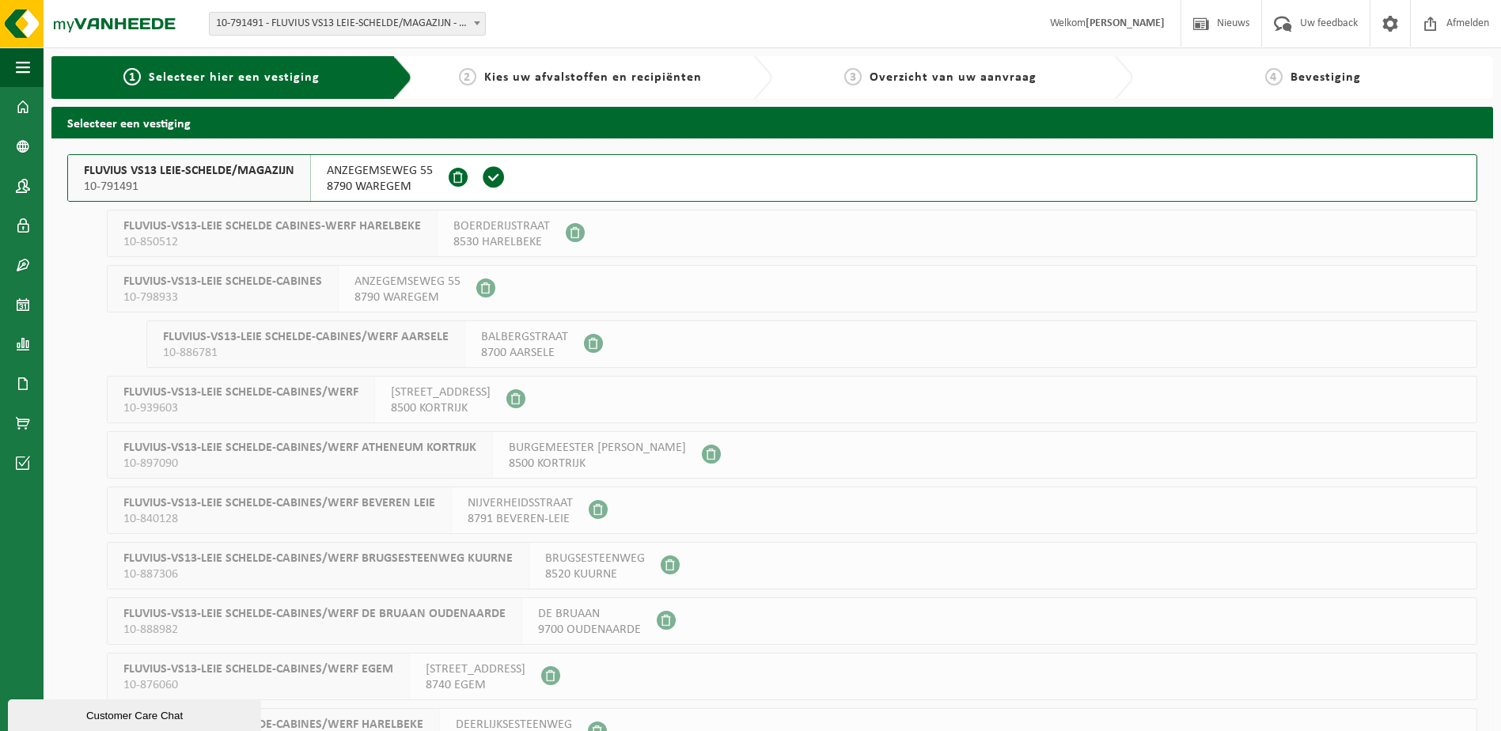
click at [251, 172] on span "FLUVIUS VS13 LEIE-SCHELDE/MAGAZIJN" at bounding box center [189, 171] width 210 height 16
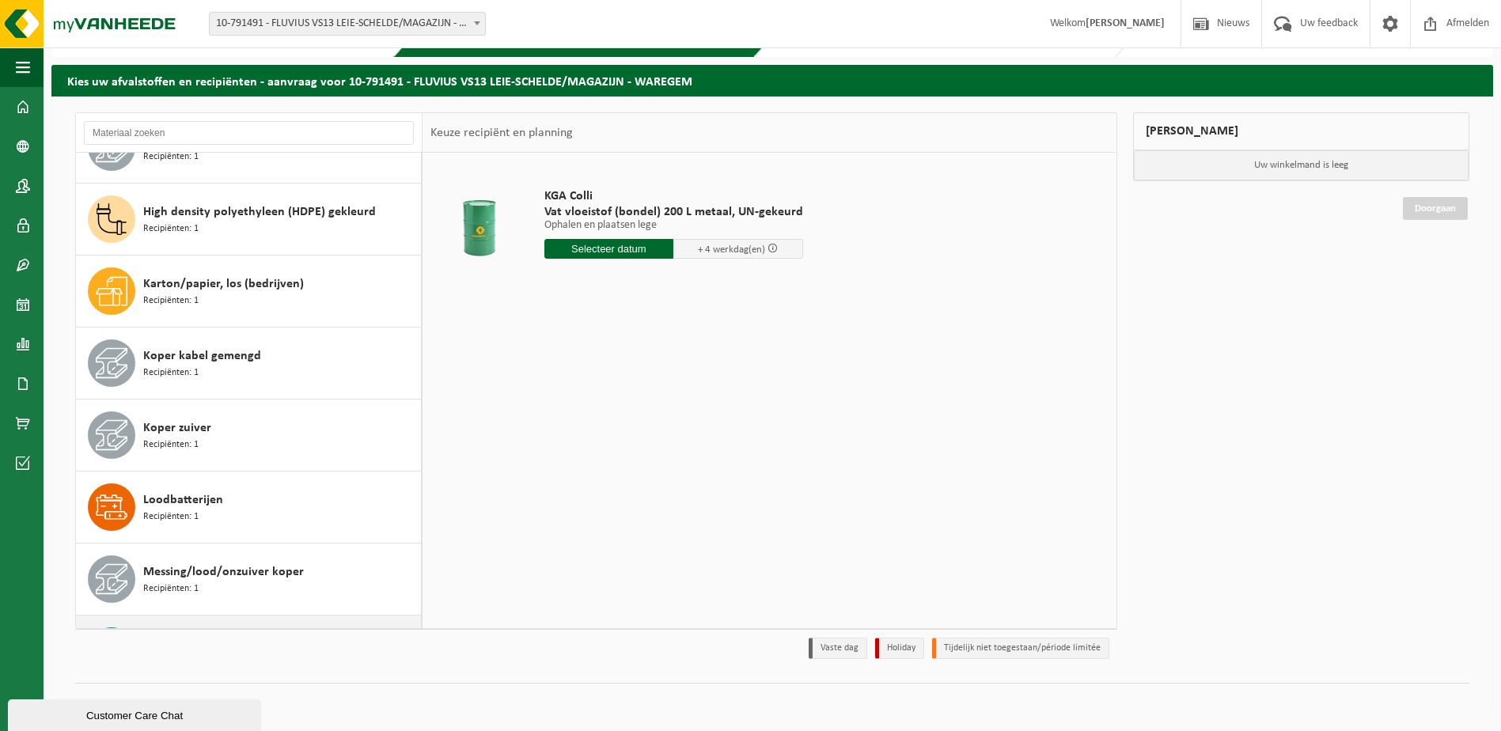
scroll to position [496, 0]
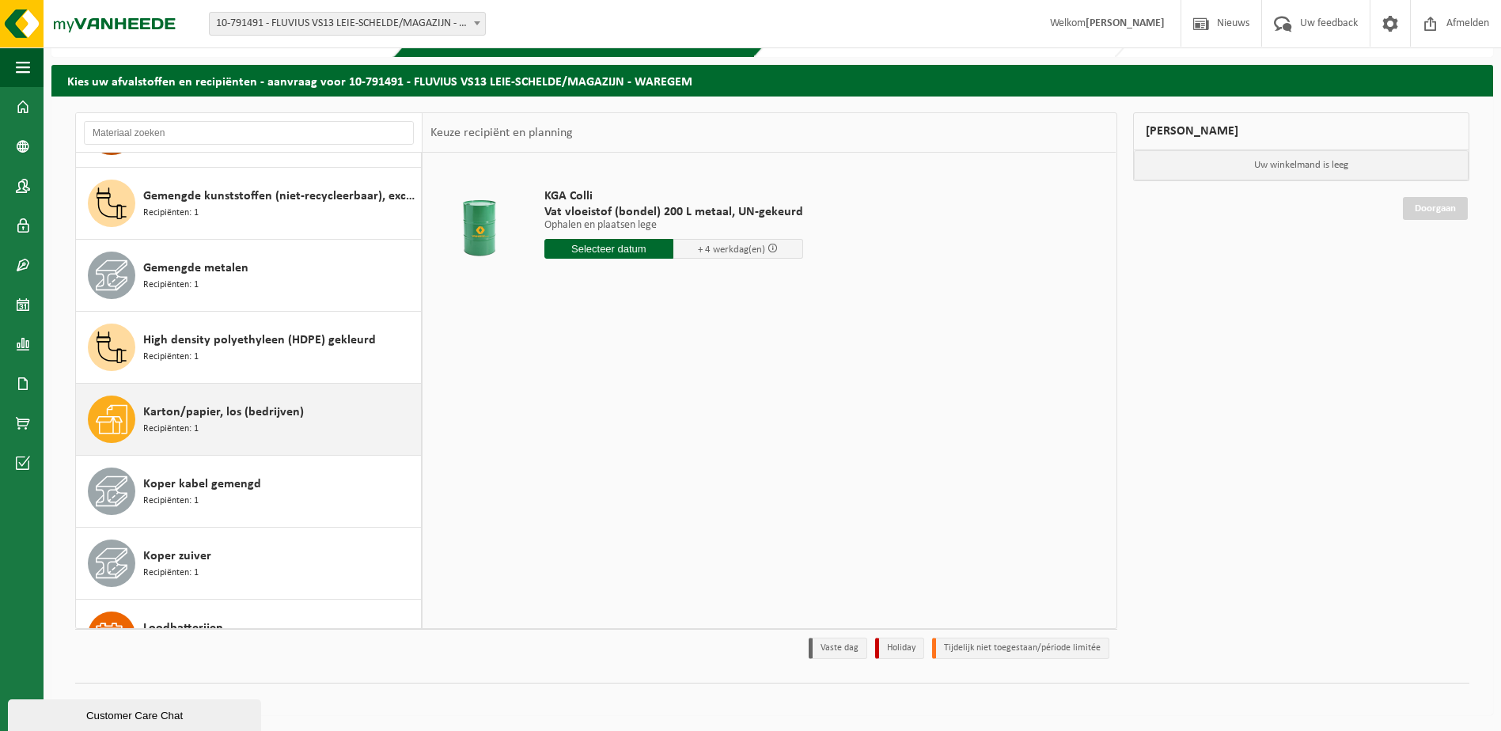
click at [305, 407] on div "Karton/papier, los (bedrijven) Recipiënten: 1" at bounding box center [280, 419] width 274 height 47
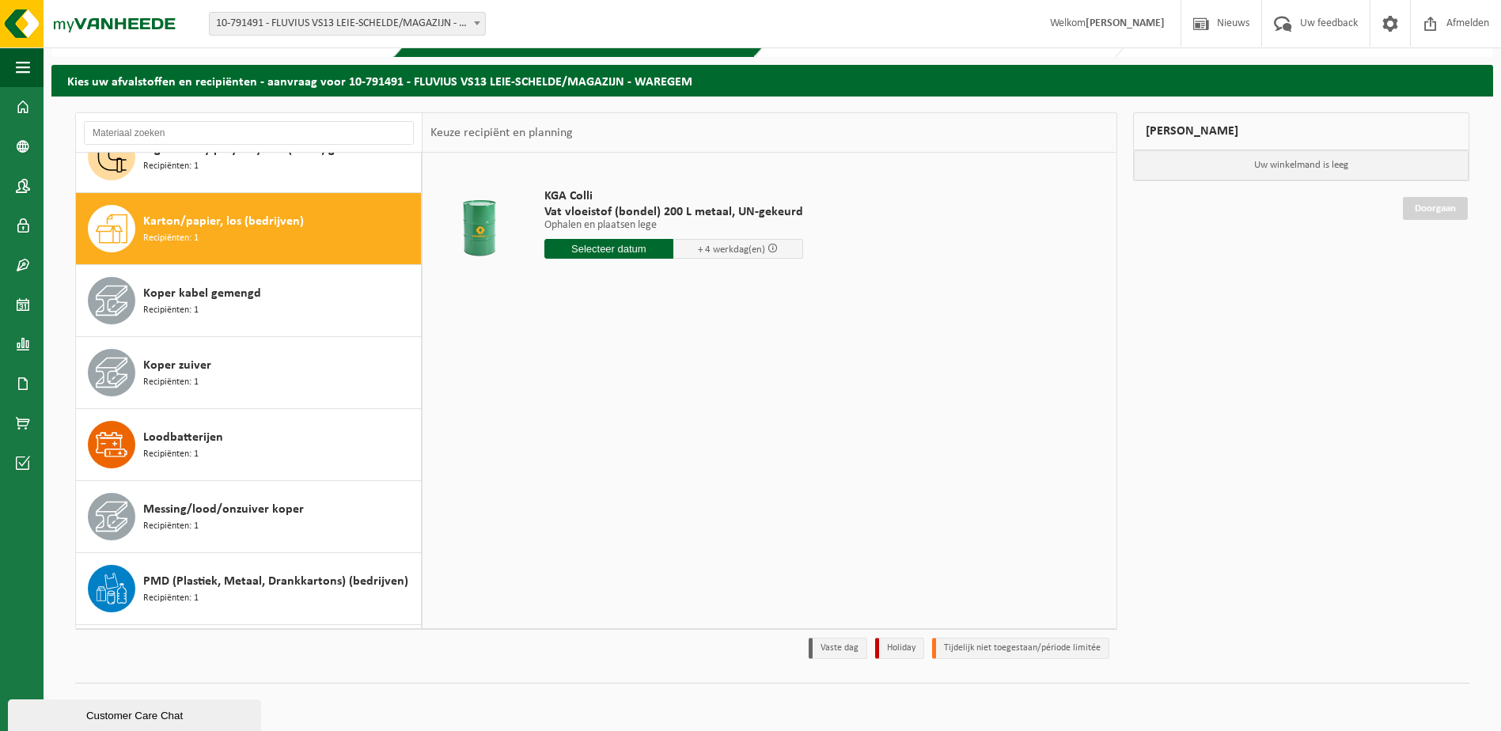
scroll to position [648, 0]
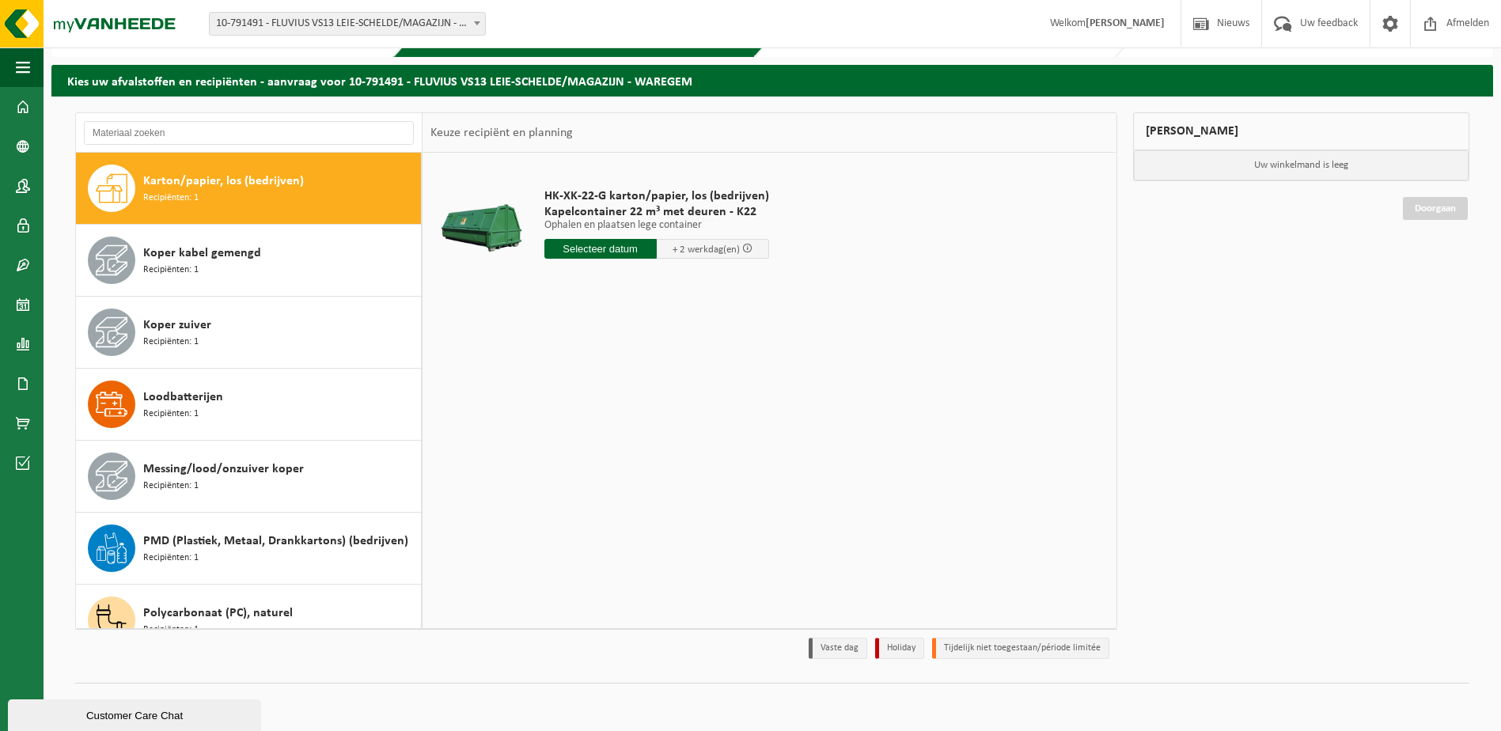
click at [601, 254] on input "text" at bounding box center [600, 249] width 112 height 20
click at [615, 415] on div "24" at bounding box center [614, 414] width 28 height 25
type input "Van [DATE]"
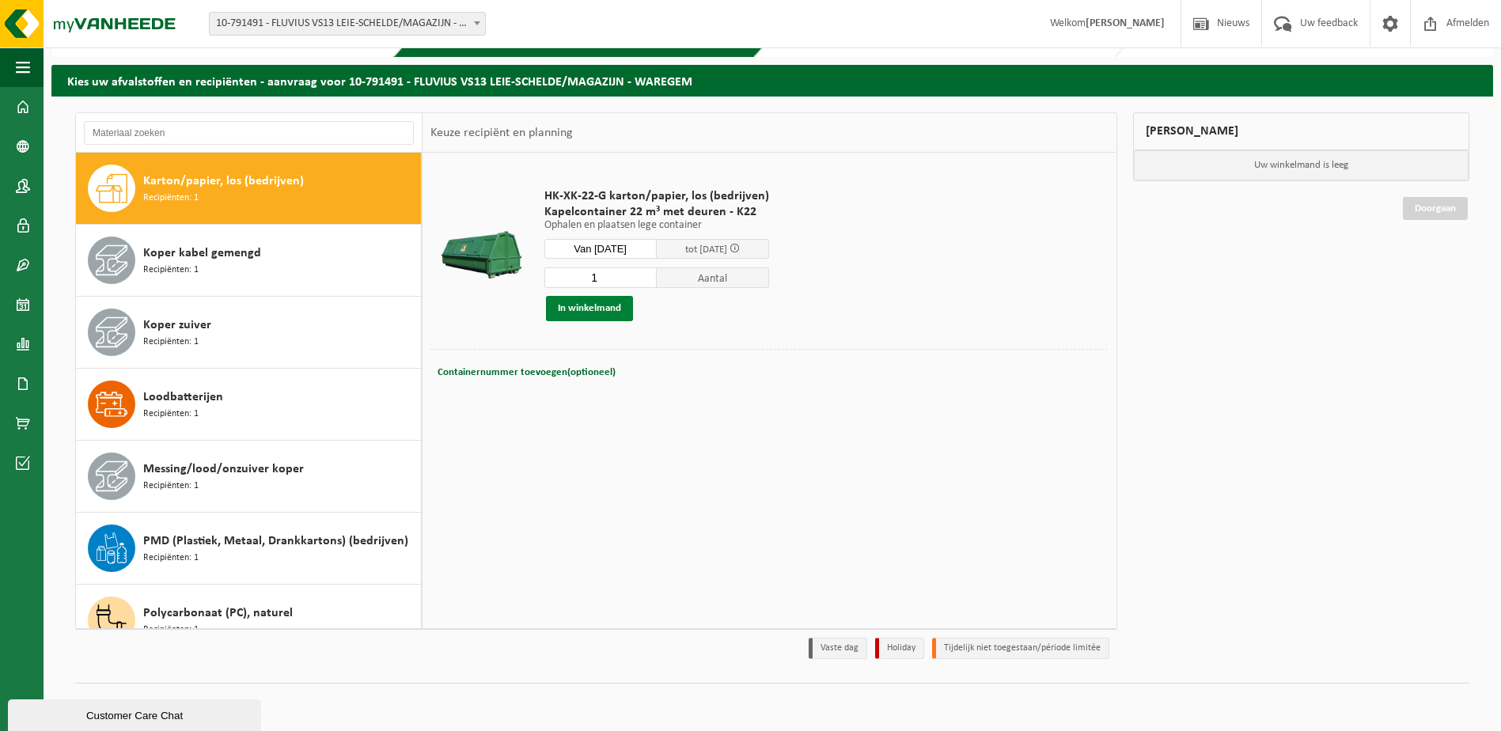
click at [602, 303] on button "In winkelmand" at bounding box center [589, 308] width 87 height 25
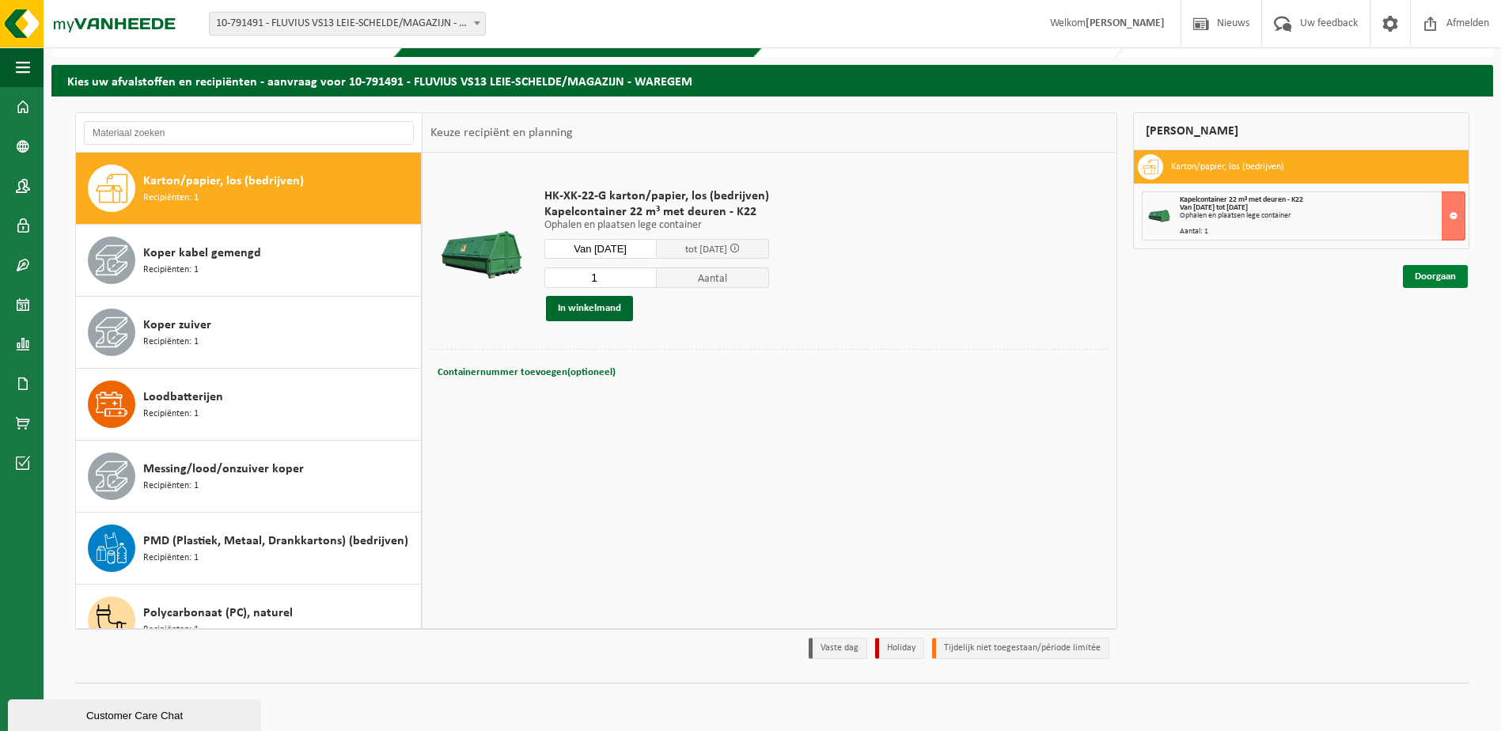
click at [1451, 278] on link "Doorgaan" at bounding box center [1434, 276] width 65 height 23
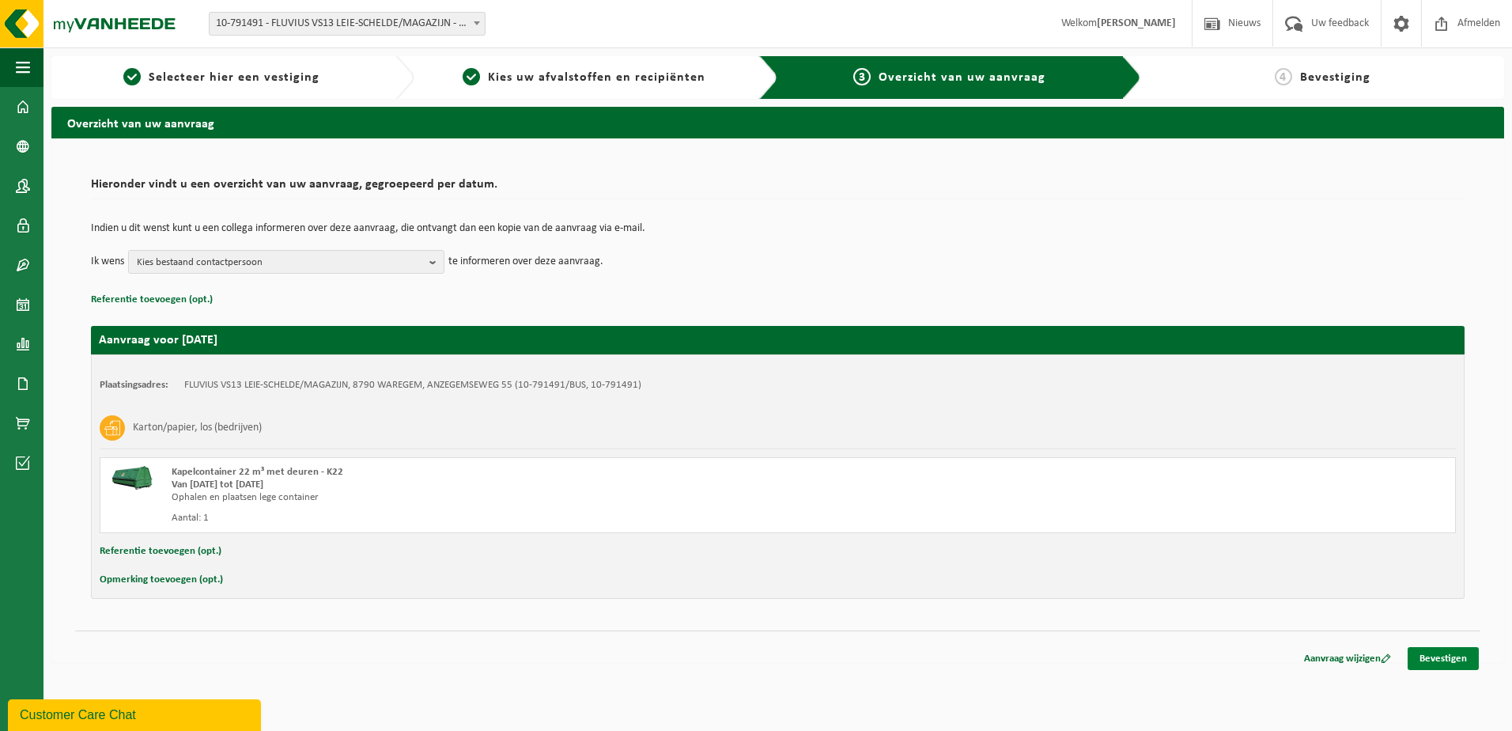
click at [1436, 654] on link "Bevestigen" at bounding box center [1443, 658] width 71 height 23
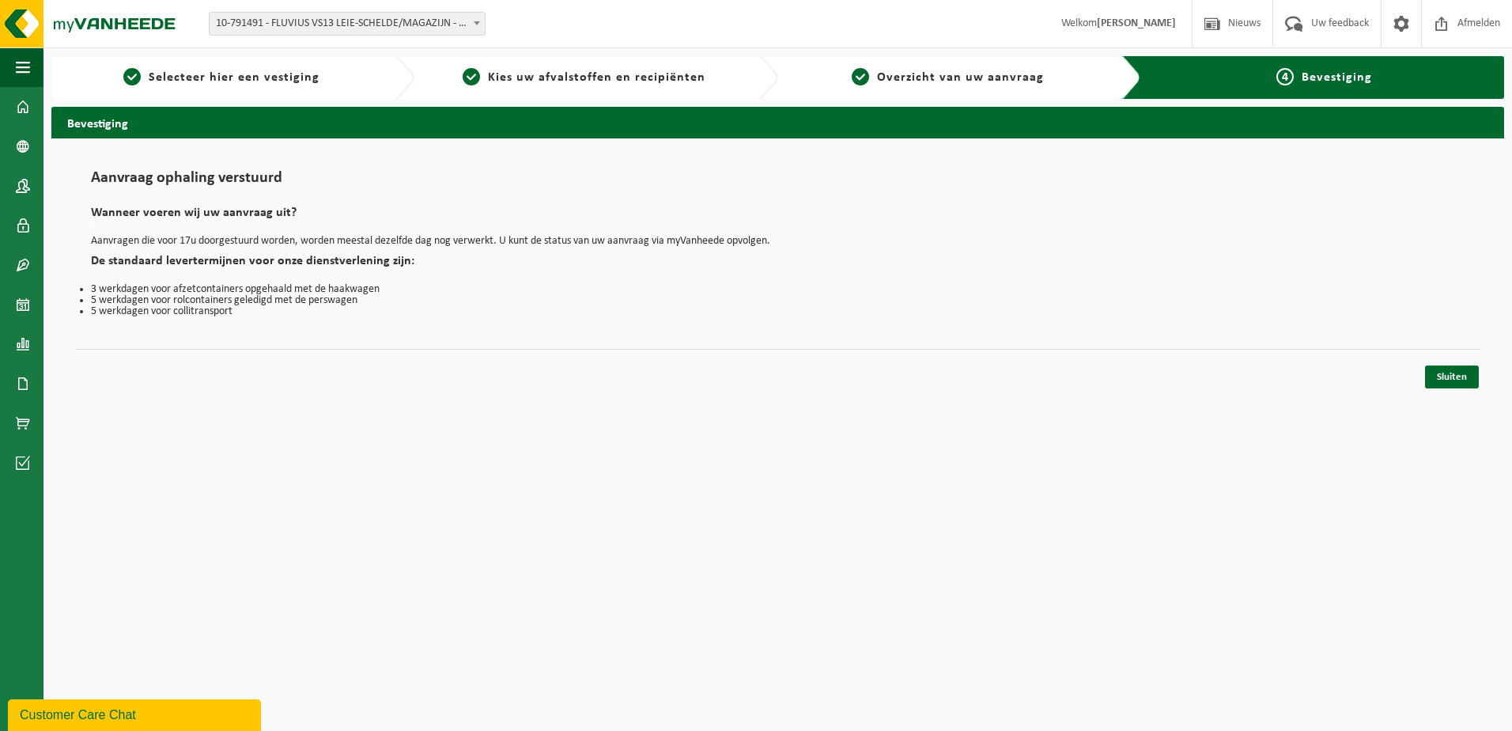
click at [1451, 365] on div "Sluiten" at bounding box center [778, 357] width 1406 height 17
